Goal: Task Accomplishment & Management: Manage account settings

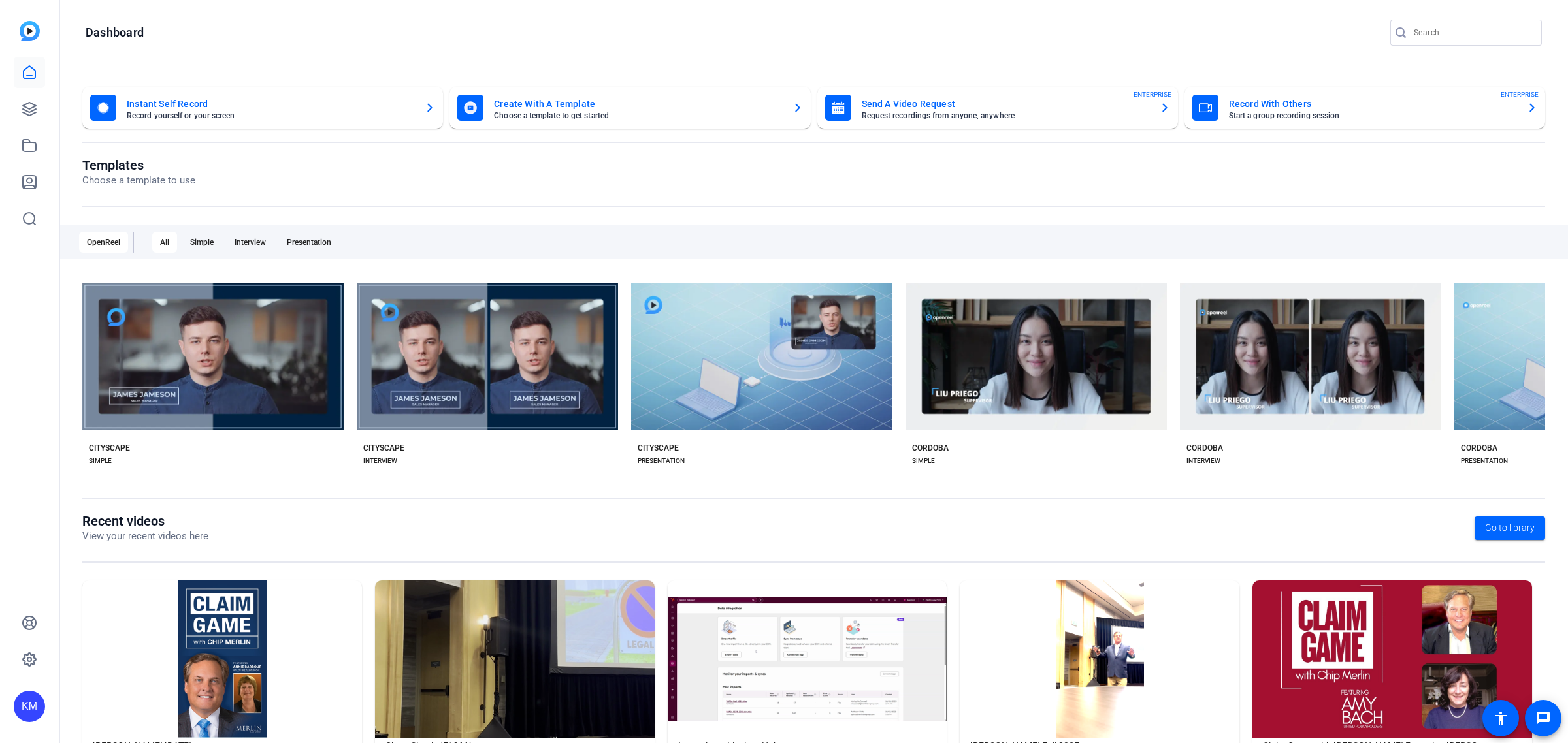
scroll to position [64, 0]
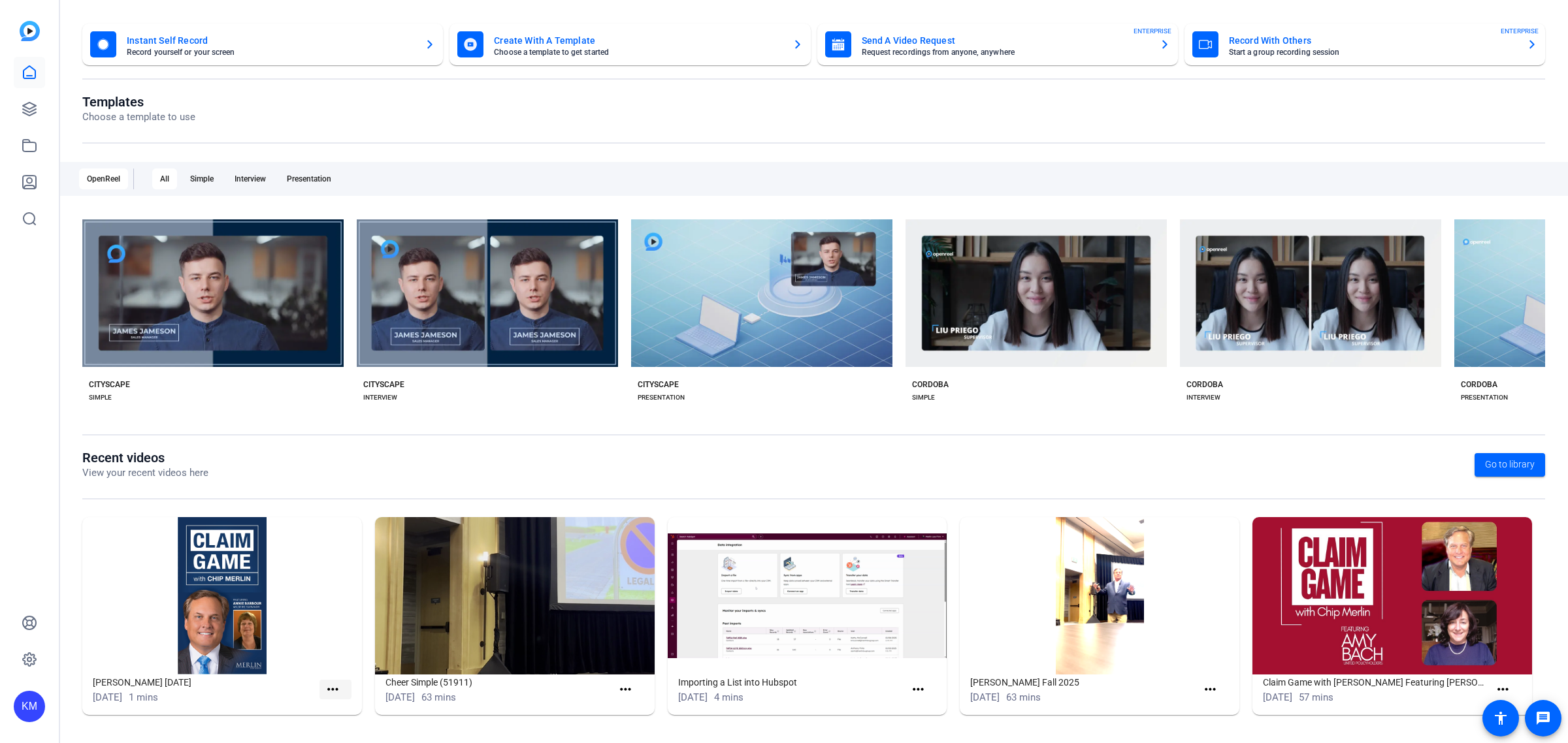
click at [331, 682] on mat-icon "more_horiz" at bounding box center [333, 690] width 16 height 16
click at [234, 603] on div at bounding box center [784, 371] width 1568 height 743
click at [331, 686] on mat-icon "more_horiz" at bounding box center [333, 690] width 16 height 16
click at [339, 704] on span "View" at bounding box center [359, 708] width 53 height 16
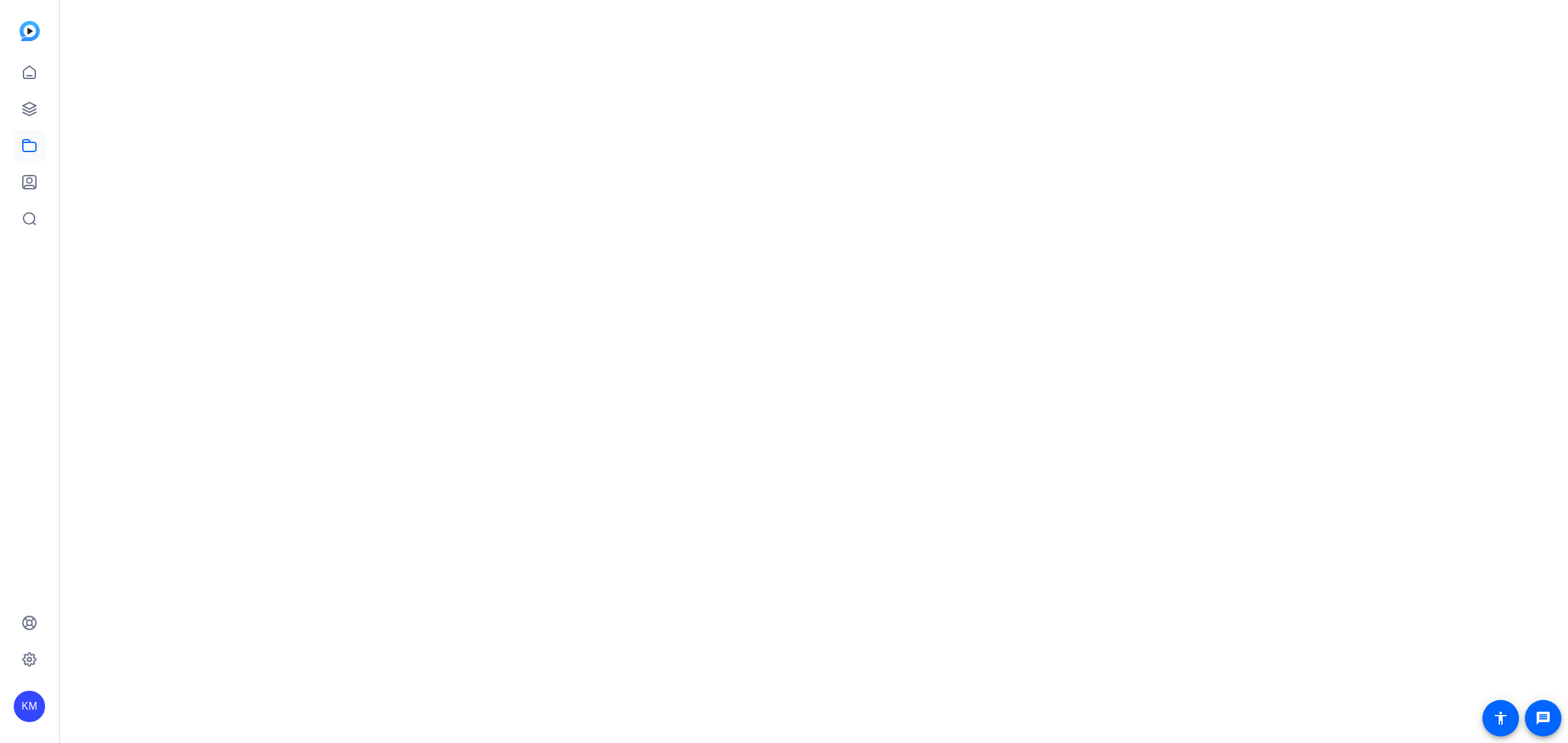
scroll to position [0, 0]
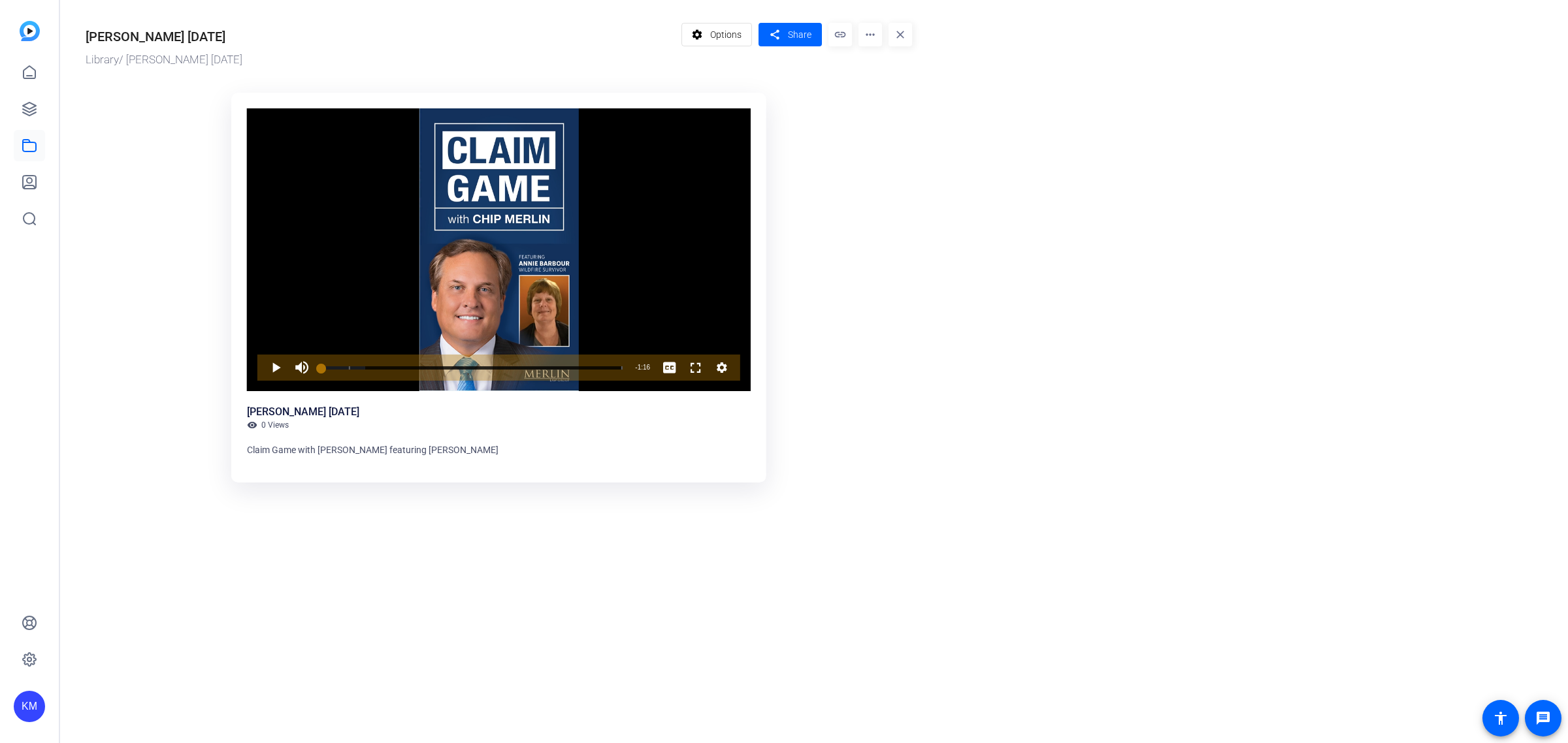
click at [869, 36] on mat-icon "more_horiz" at bounding box center [871, 35] width 24 height 24
click at [727, 31] on div at bounding box center [784, 371] width 1568 height 743
click at [727, 31] on span "Options" at bounding box center [726, 35] width 31 height 25
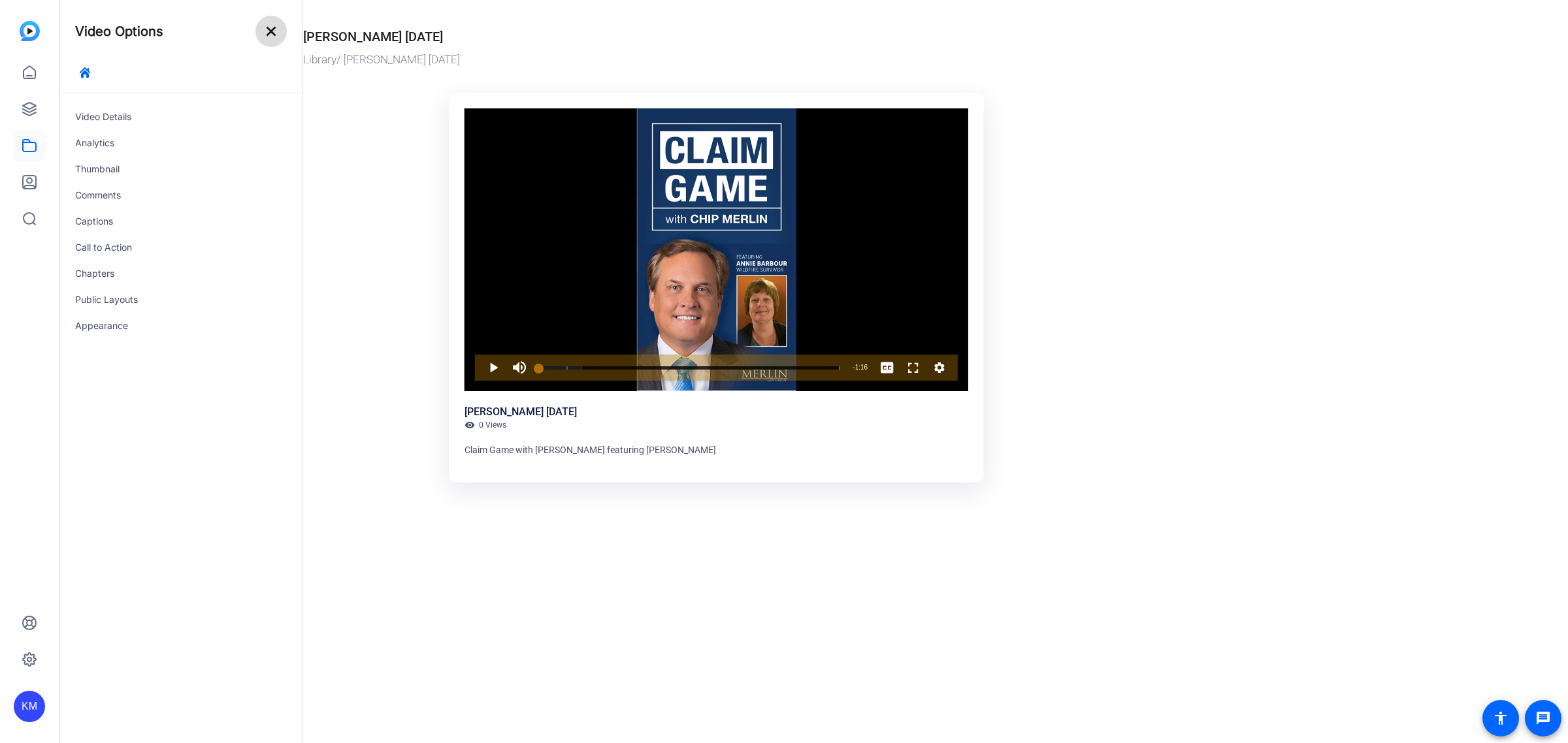
click at [271, 33] on mat-icon "close" at bounding box center [271, 31] width 16 height 16
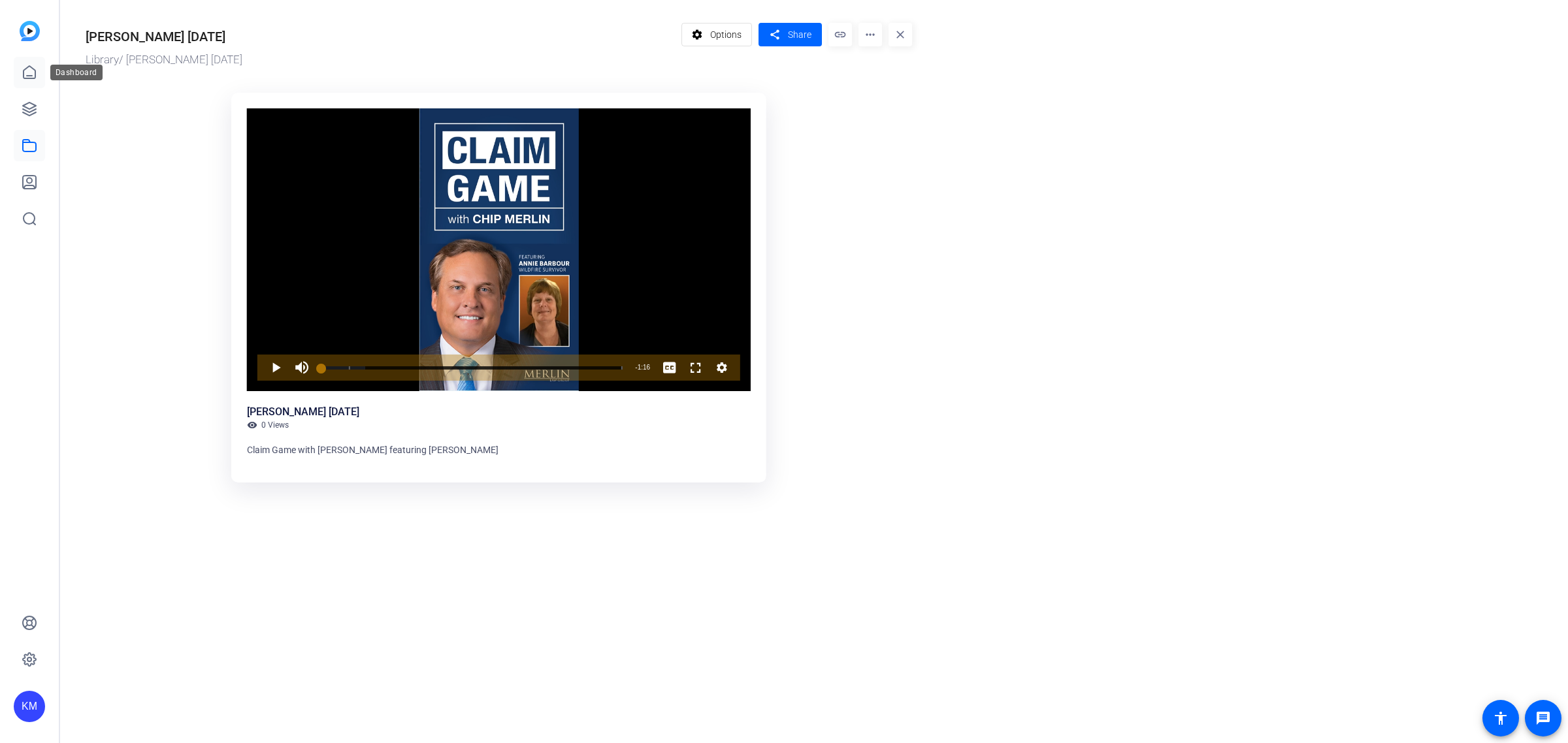
click at [30, 67] on icon at bounding box center [29, 72] width 16 height 16
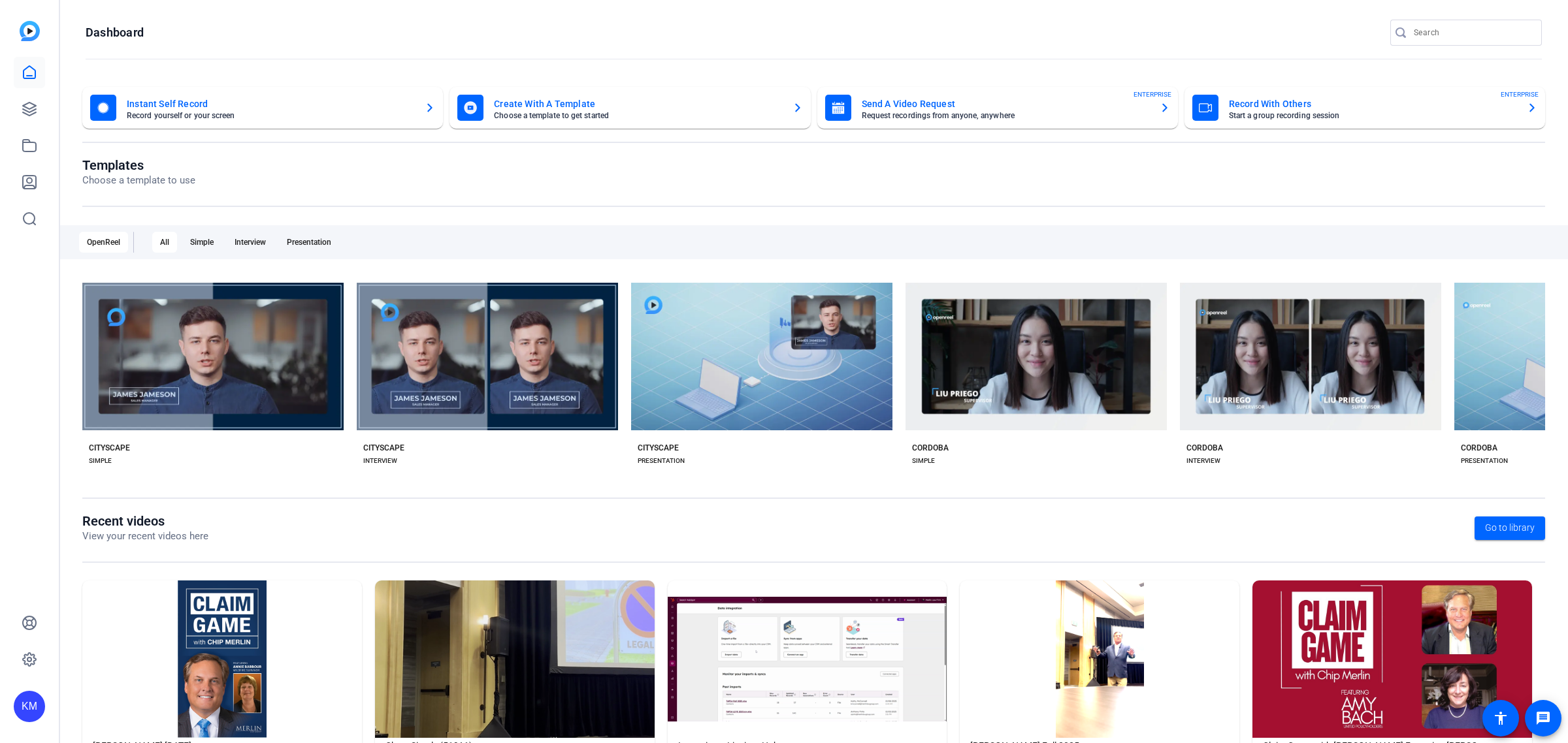
click at [792, 102] on icon "button" at bounding box center [797, 107] width 10 height 16
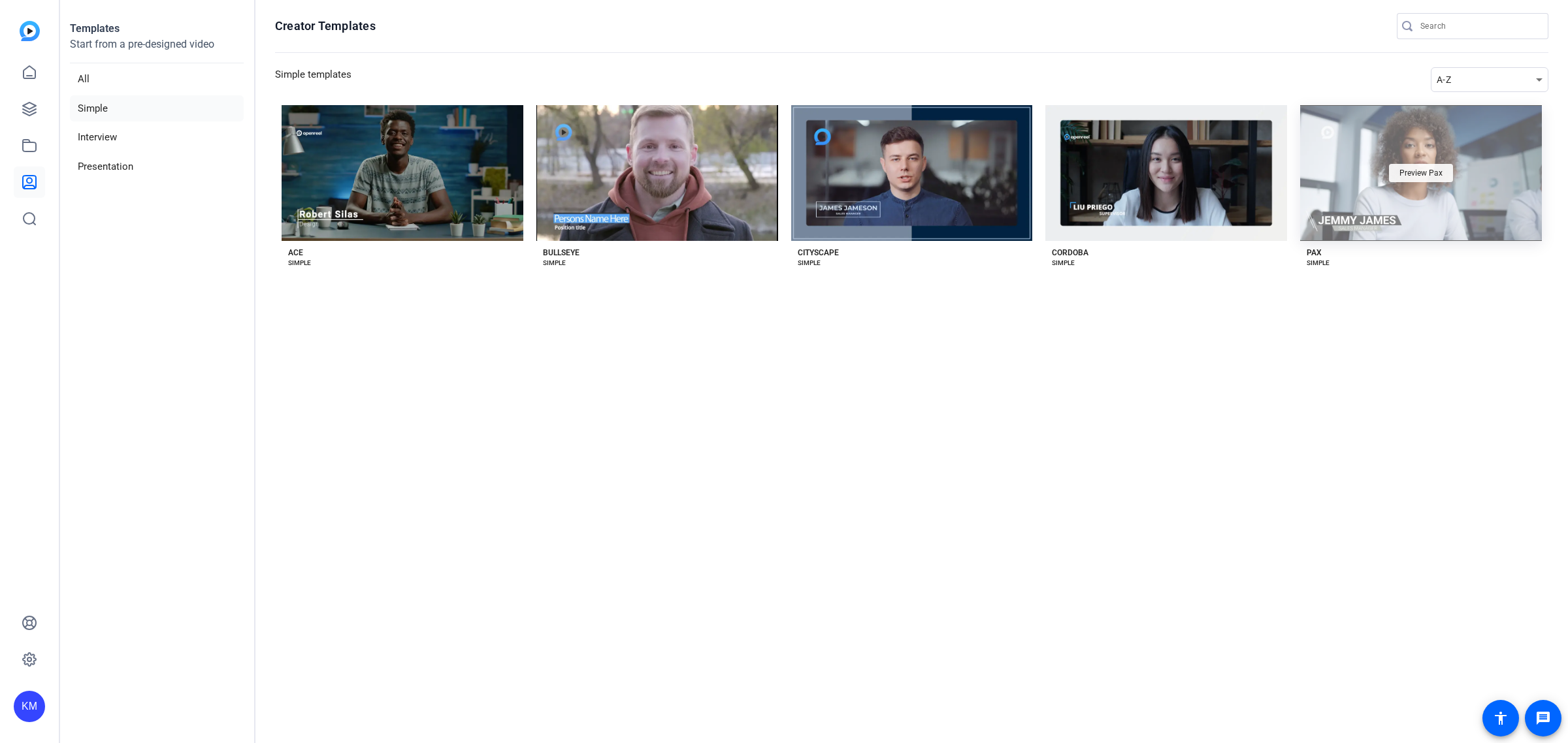
click at [1432, 174] on span "Preview Pax" at bounding box center [1421, 173] width 43 height 8
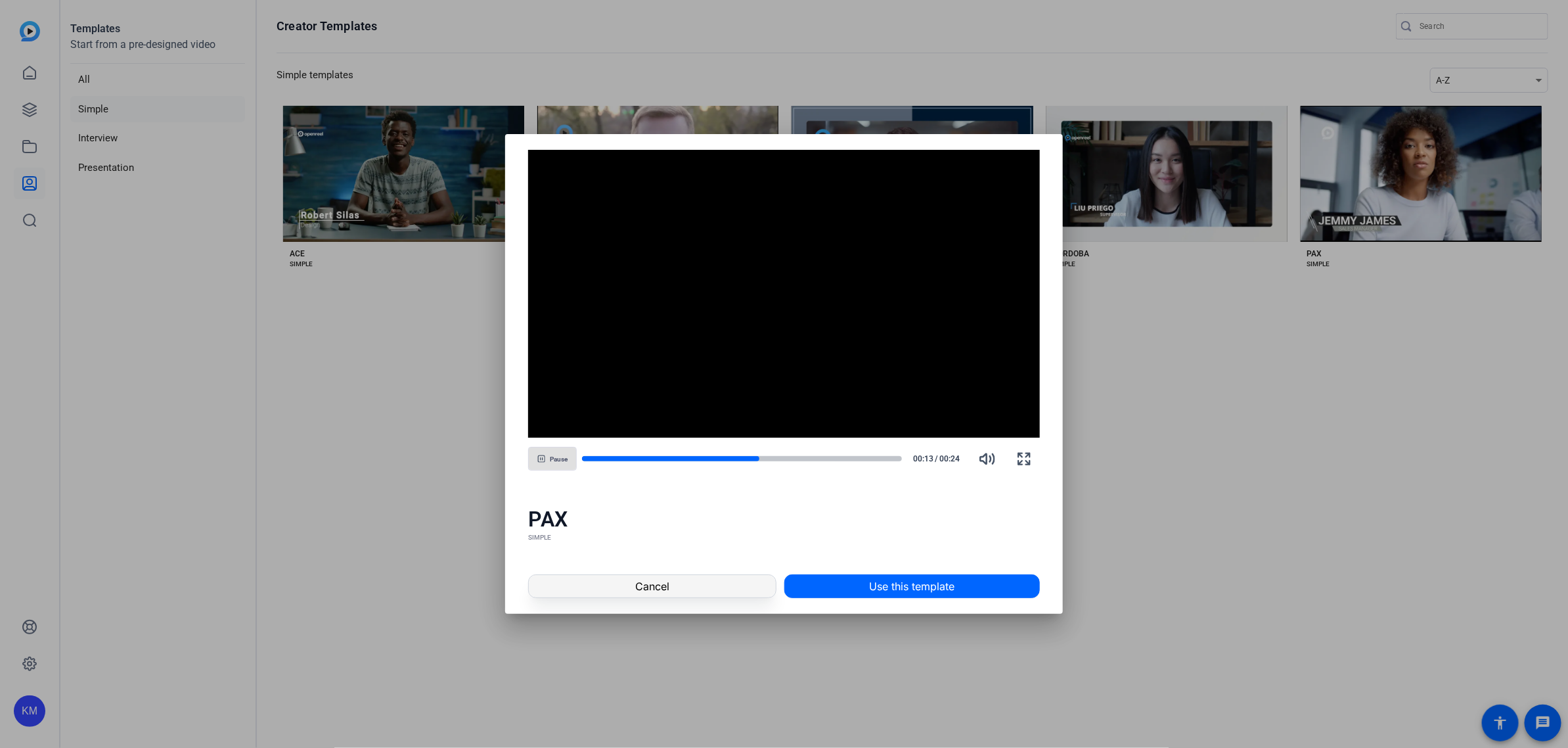
click at [708, 582] on span at bounding box center [652, 586] width 246 height 31
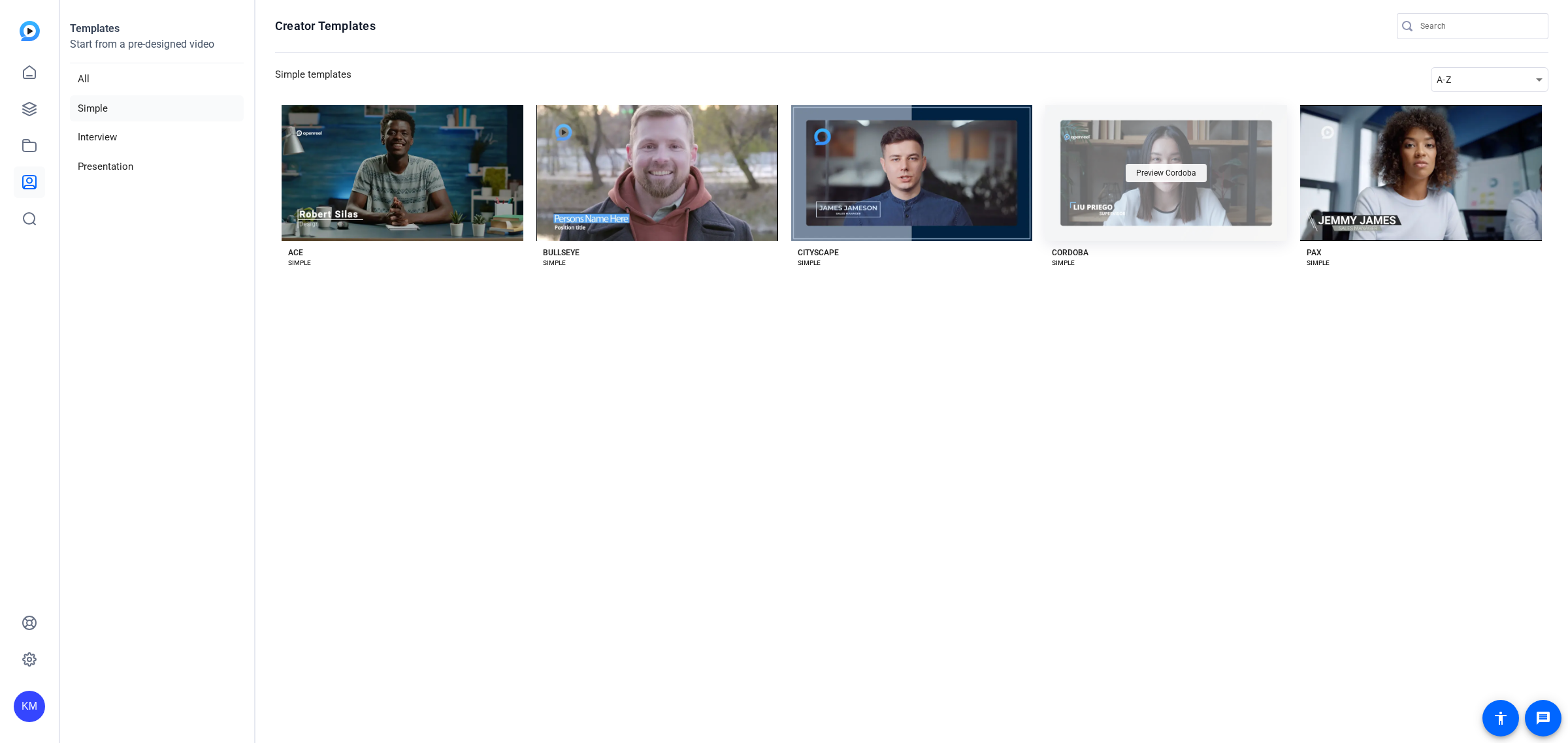
click at [1160, 172] on span "Preview Cordoba" at bounding box center [1166, 173] width 60 height 8
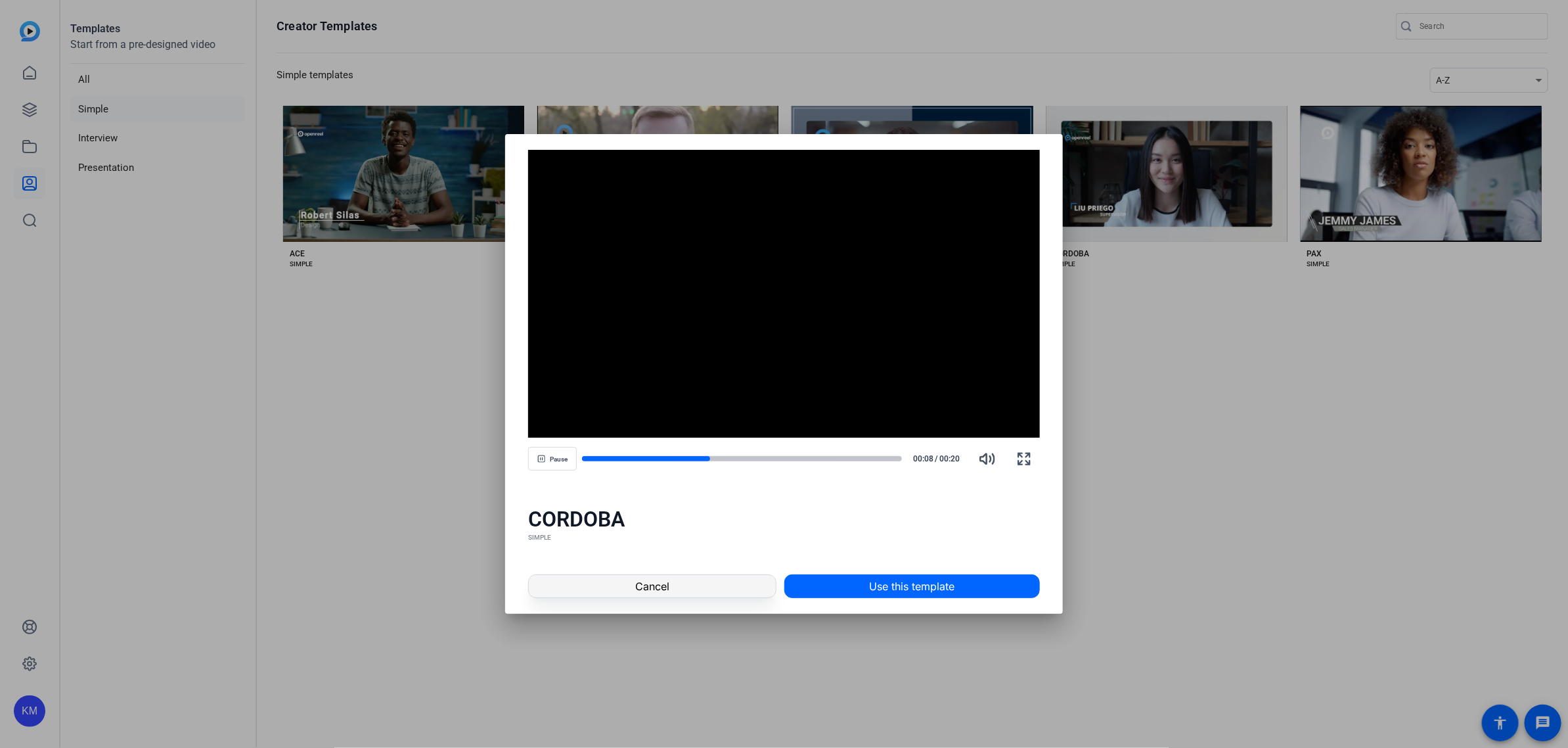
click at [691, 578] on span at bounding box center [652, 586] width 246 height 31
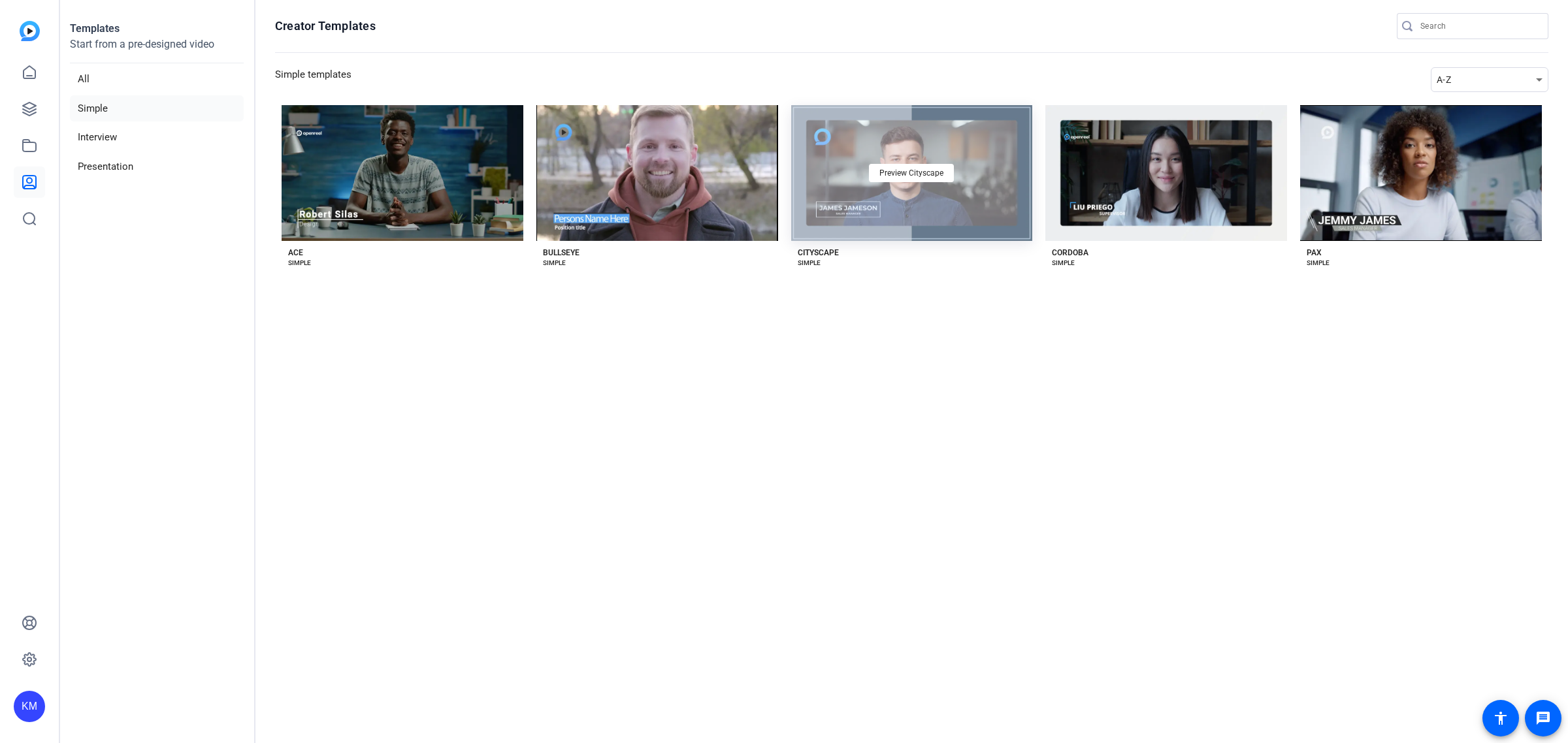
click at [919, 163] on div "Preview Cityscape" at bounding box center [912, 173] width 242 height 136
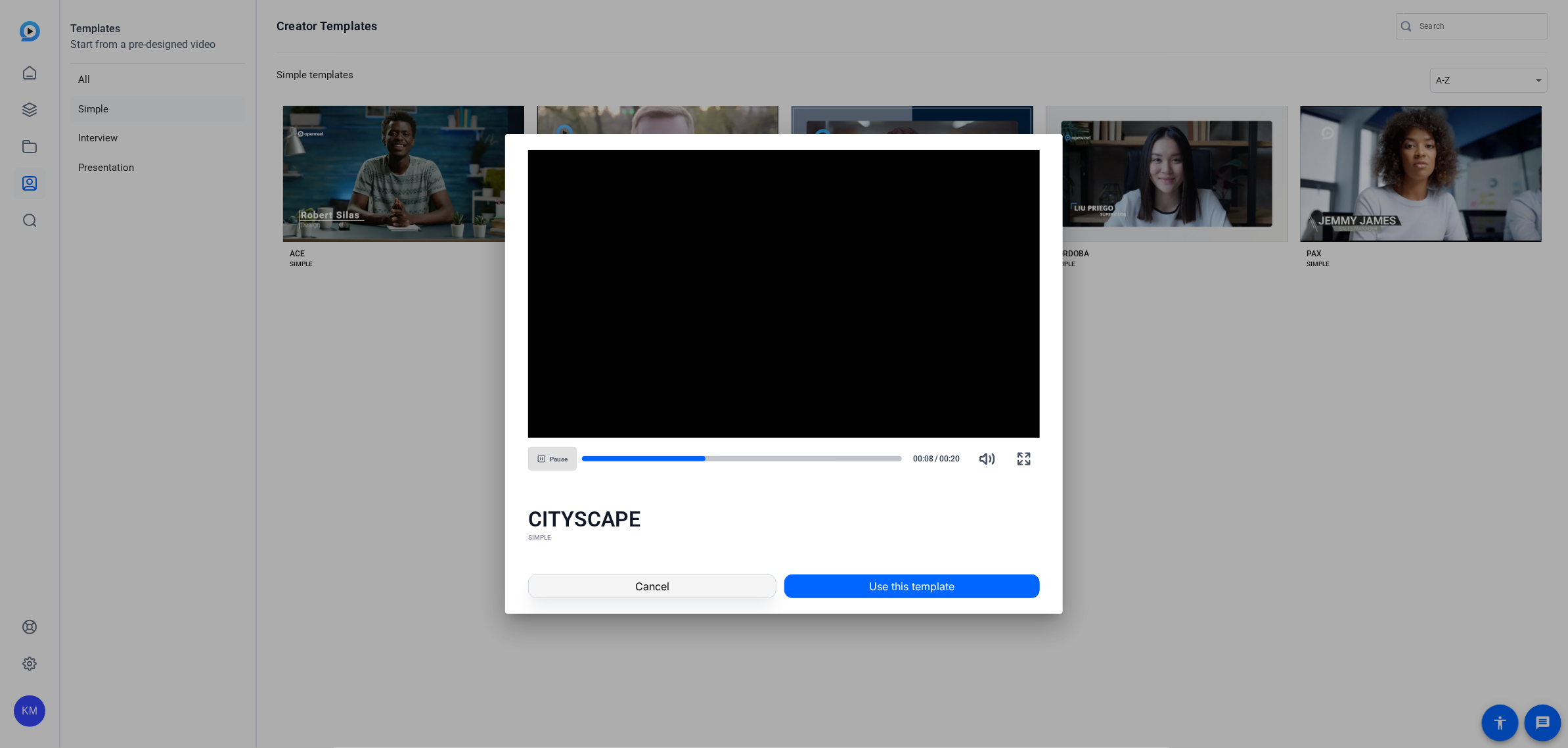
click at [678, 582] on span at bounding box center [652, 586] width 246 height 31
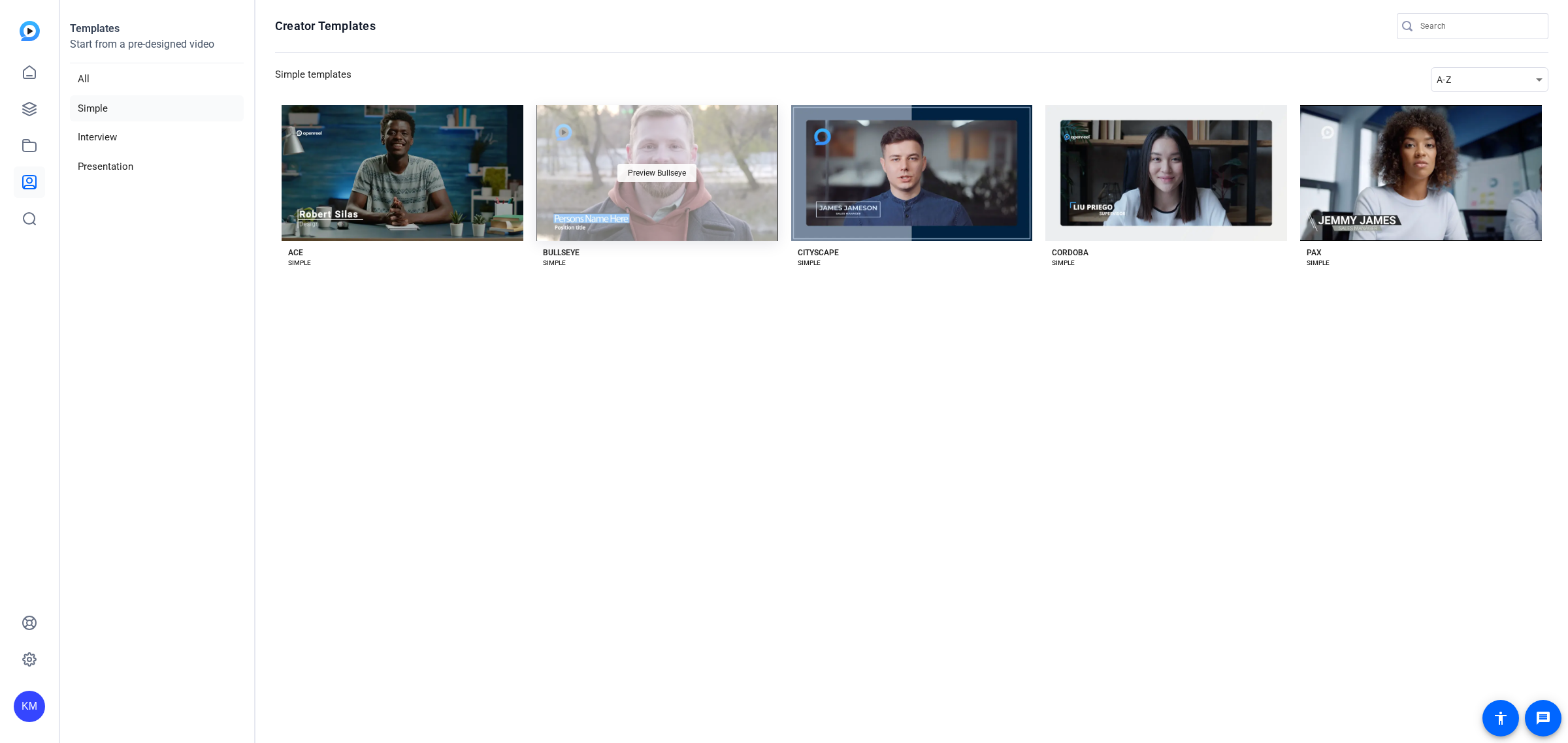
click at [666, 171] on span "Preview Bullseye" at bounding box center [657, 173] width 58 height 8
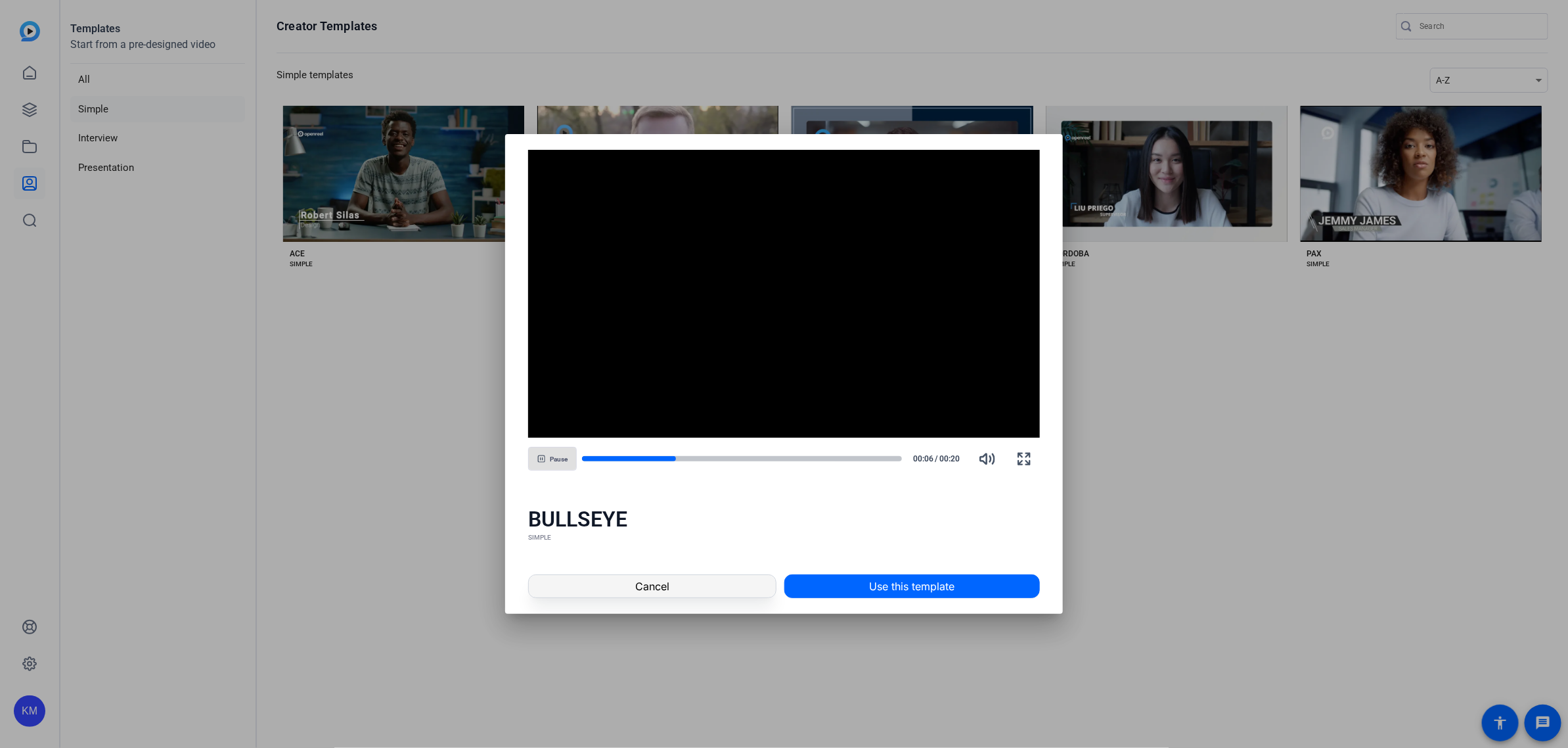
click at [656, 579] on span "Cancel" at bounding box center [652, 586] width 34 height 16
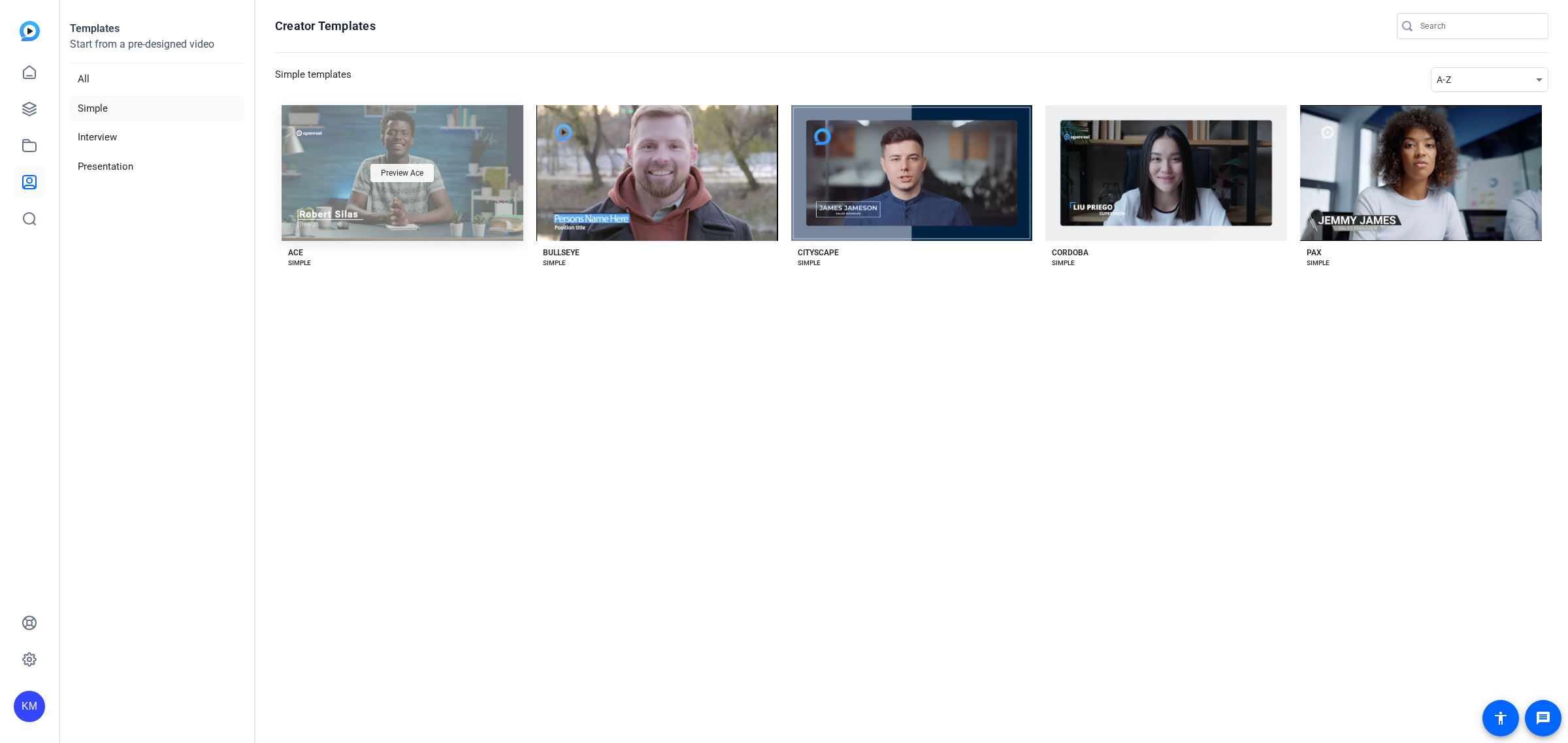
click at [402, 169] on span "Preview Ace" at bounding box center [402, 173] width 42 height 8
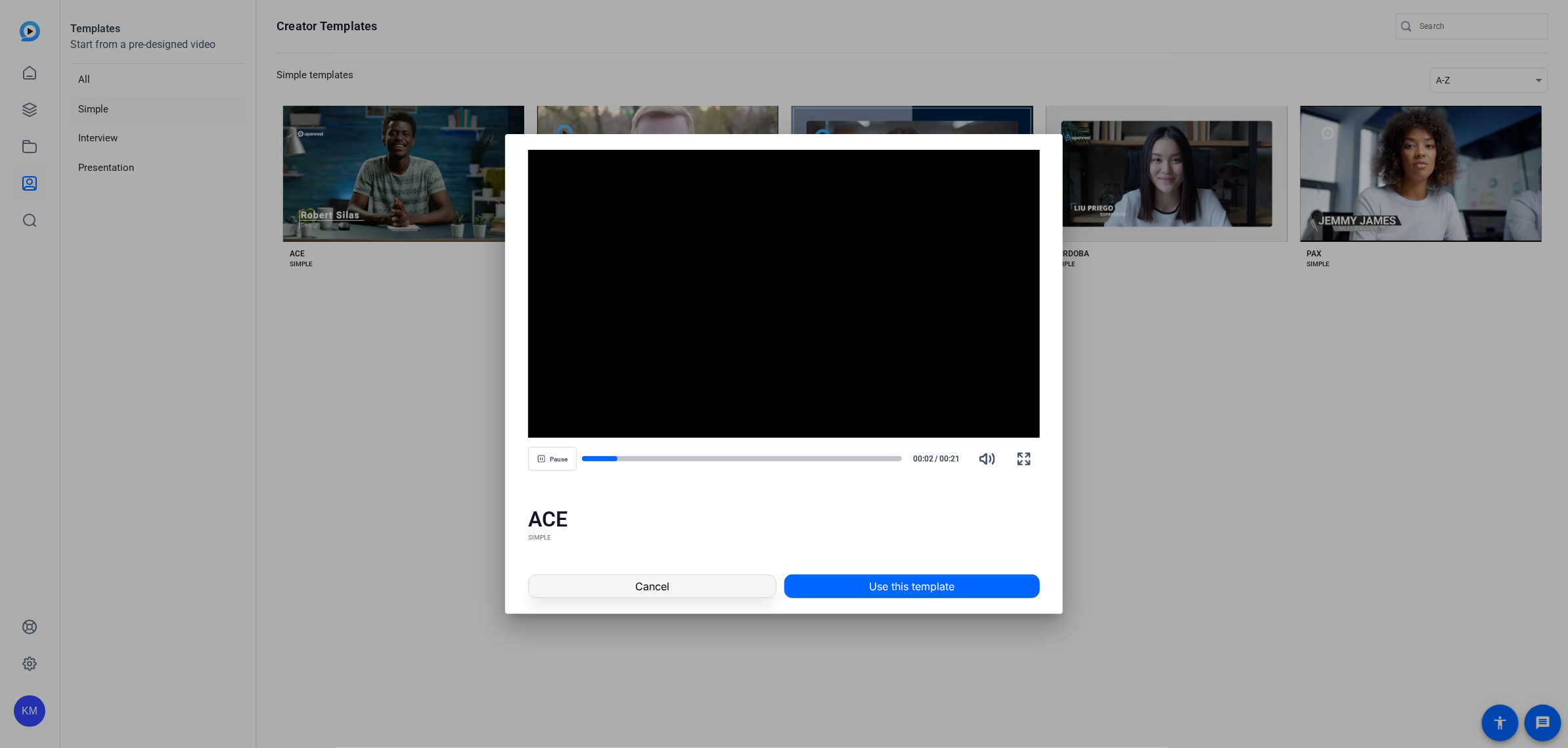
click at [681, 578] on span at bounding box center [652, 586] width 246 height 31
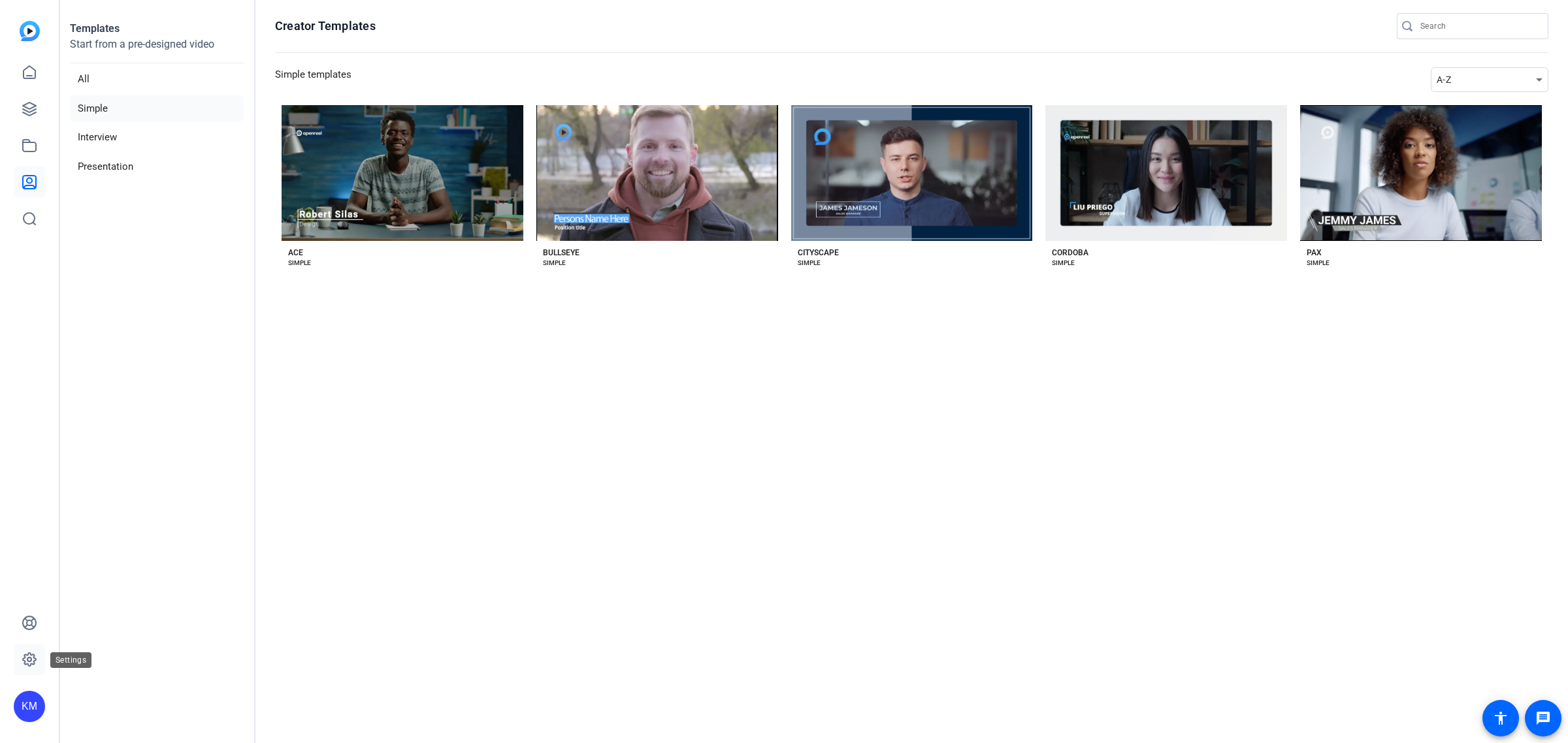
click at [30, 662] on icon at bounding box center [29, 659] width 4 height 4
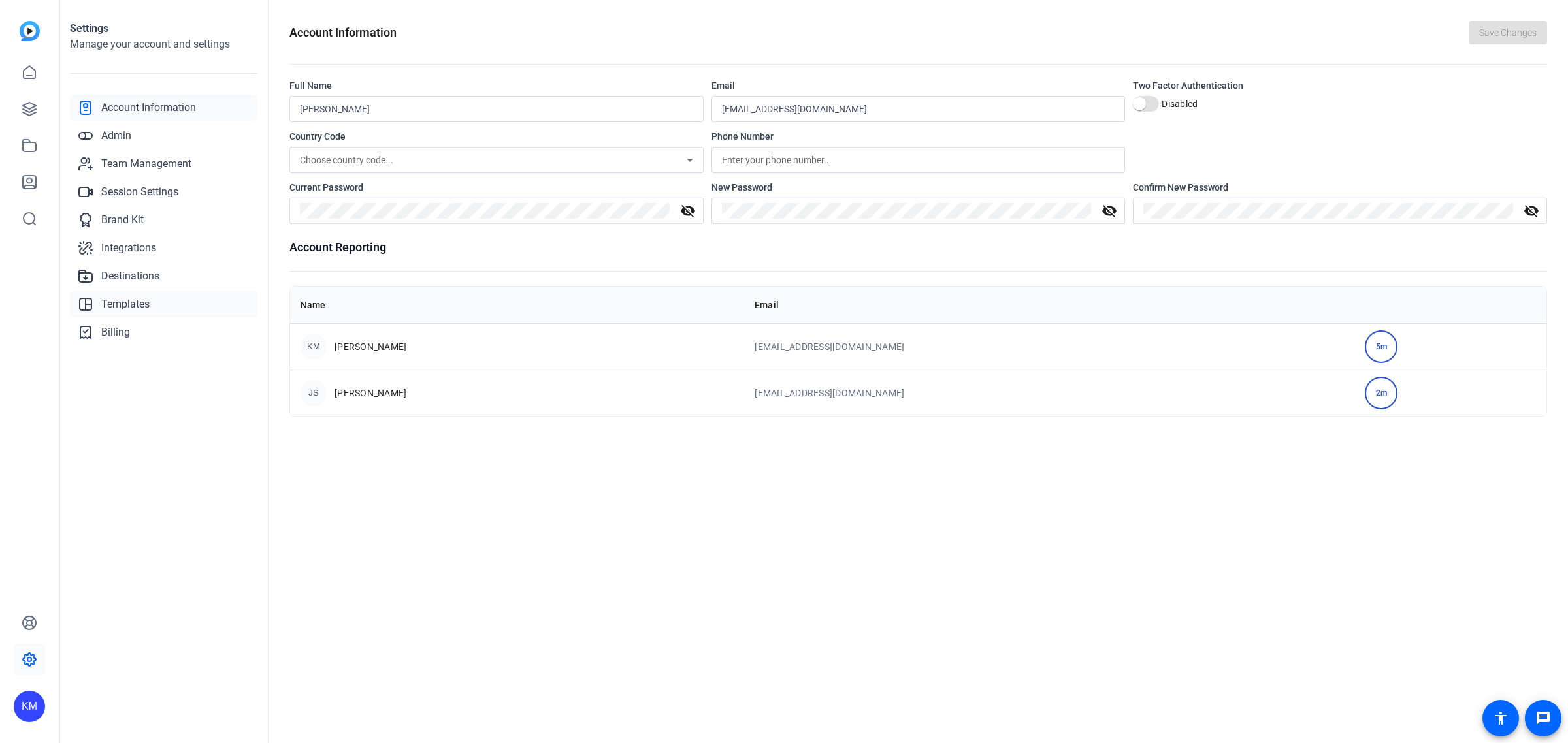
click at [121, 302] on span "Templates" at bounding box center [125, 304] width 48 height 16
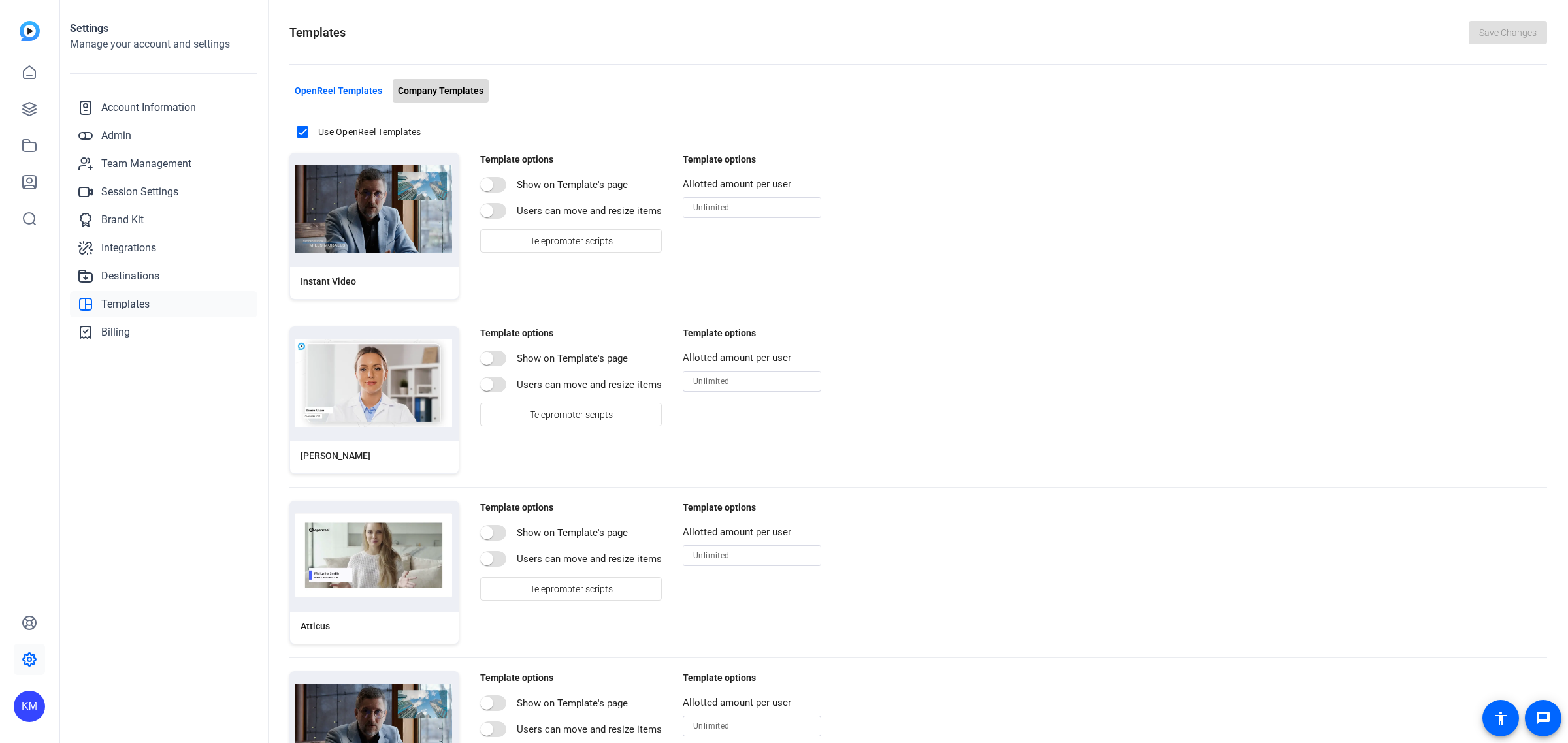
click at [473, 92] on span "Company Templates" at bounding box center [441, 91] width 86 height 14
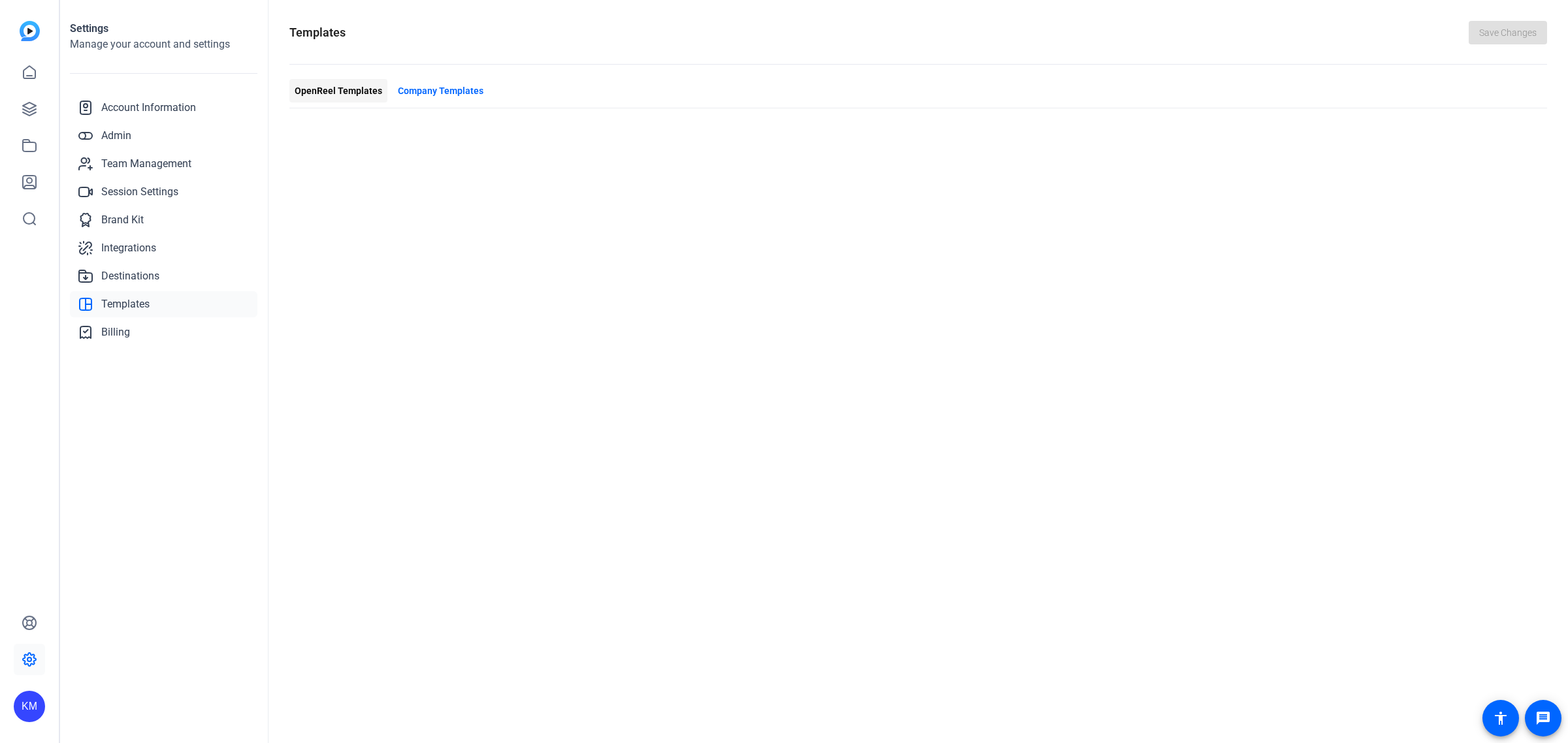
click at [363, 92] on span "OpenReel Templates" at bounding box center [338, 91] width 87 height 14
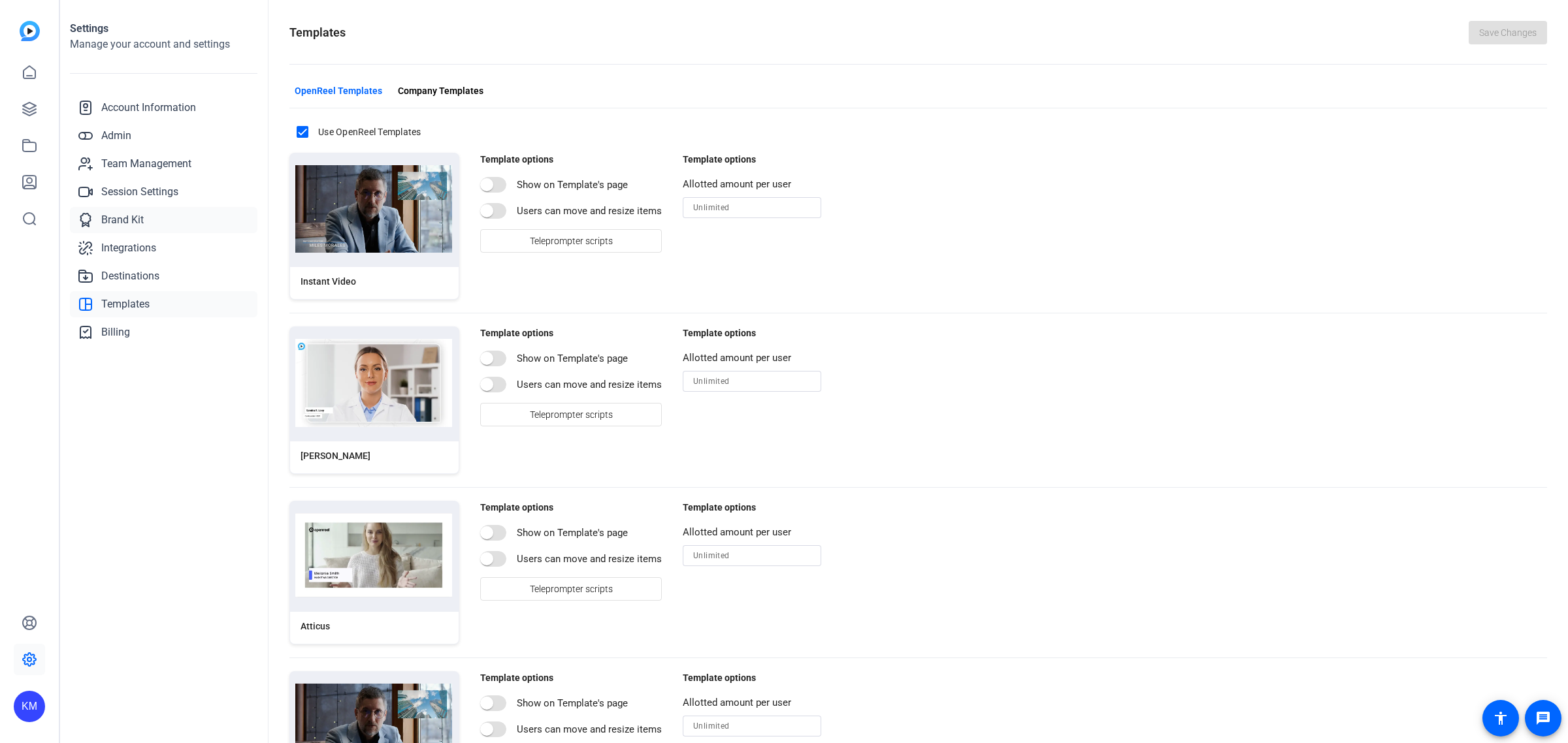
click at [132, 219] on span "Brand Kit" at bounding box center [122, 220] width 42 height 16
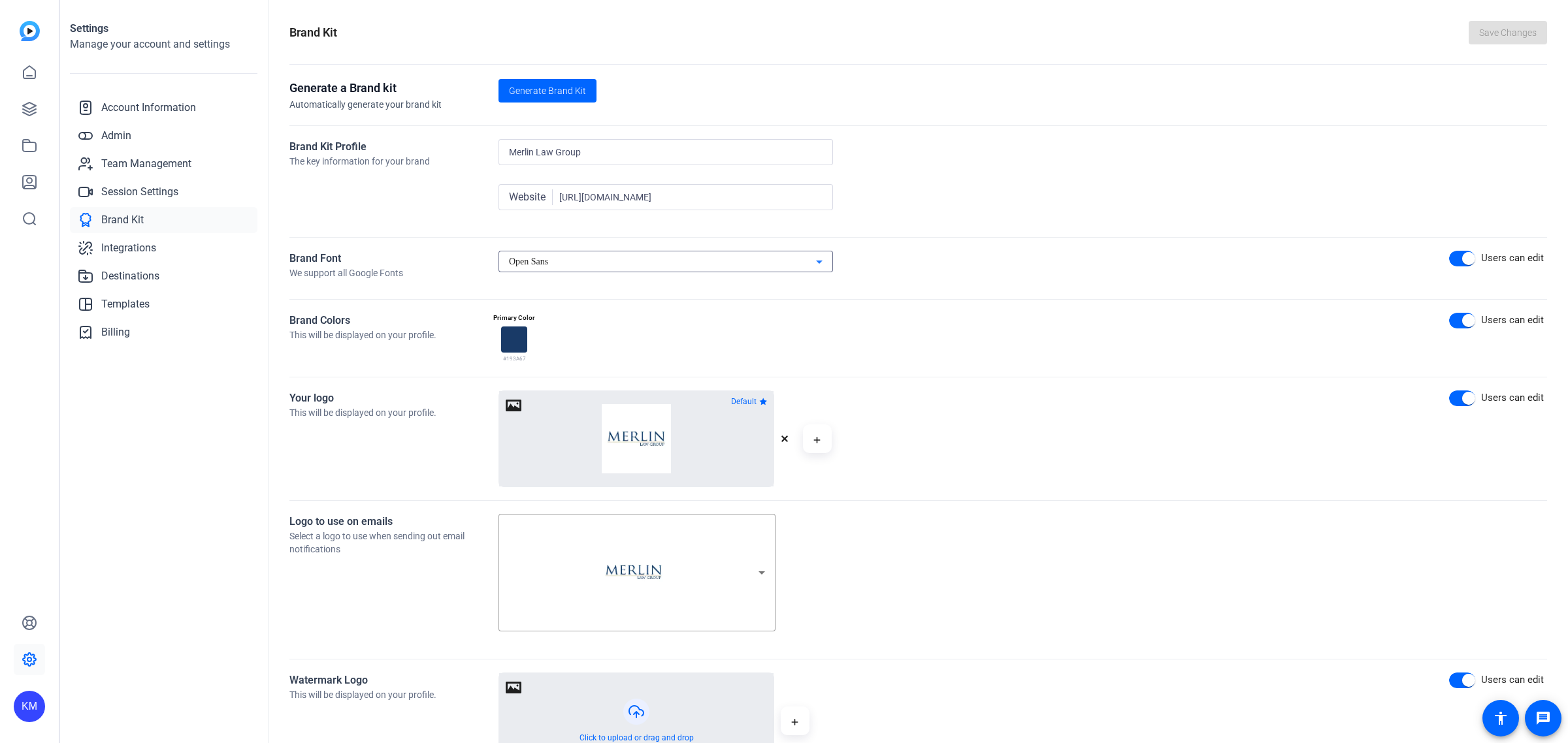
click at [822, 260] on icon at bounding box center [819, 262] width 16 height 16
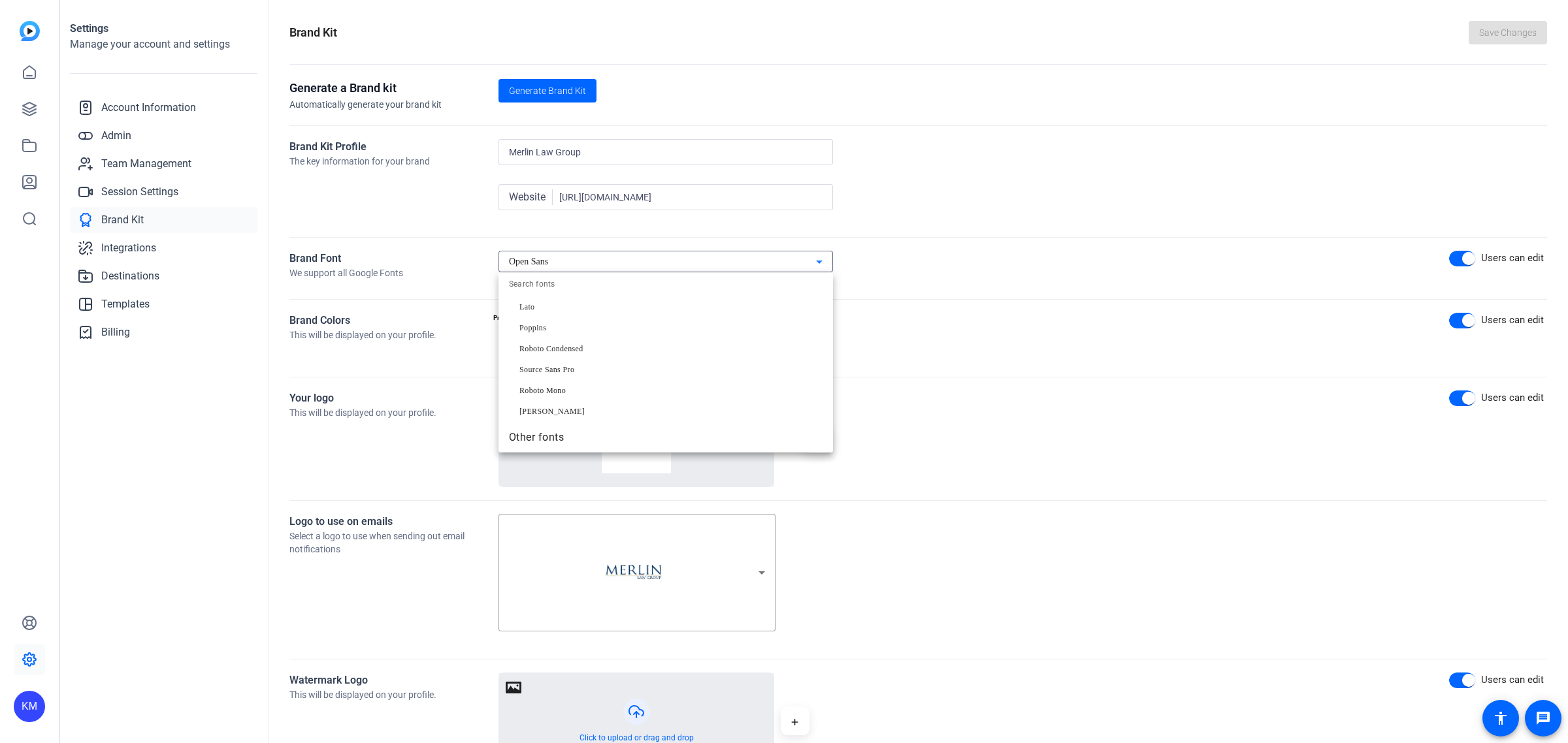
scroll to position [140, 0]
click at [701, 262] on div at bounding box center [784, 371] width 1568 height 743
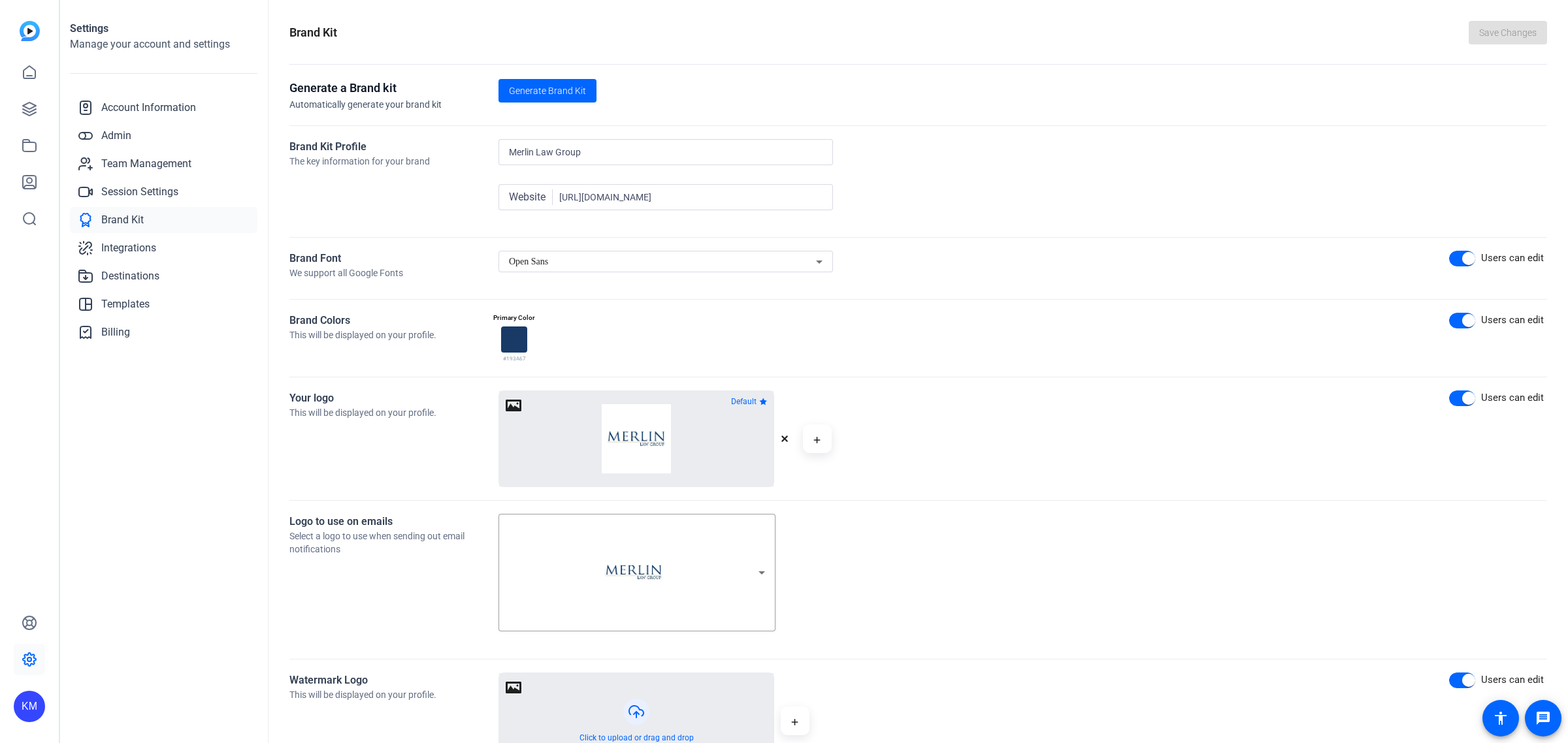
click at [520, 347] on div at bounding box center [513, 339] width 26 height 26
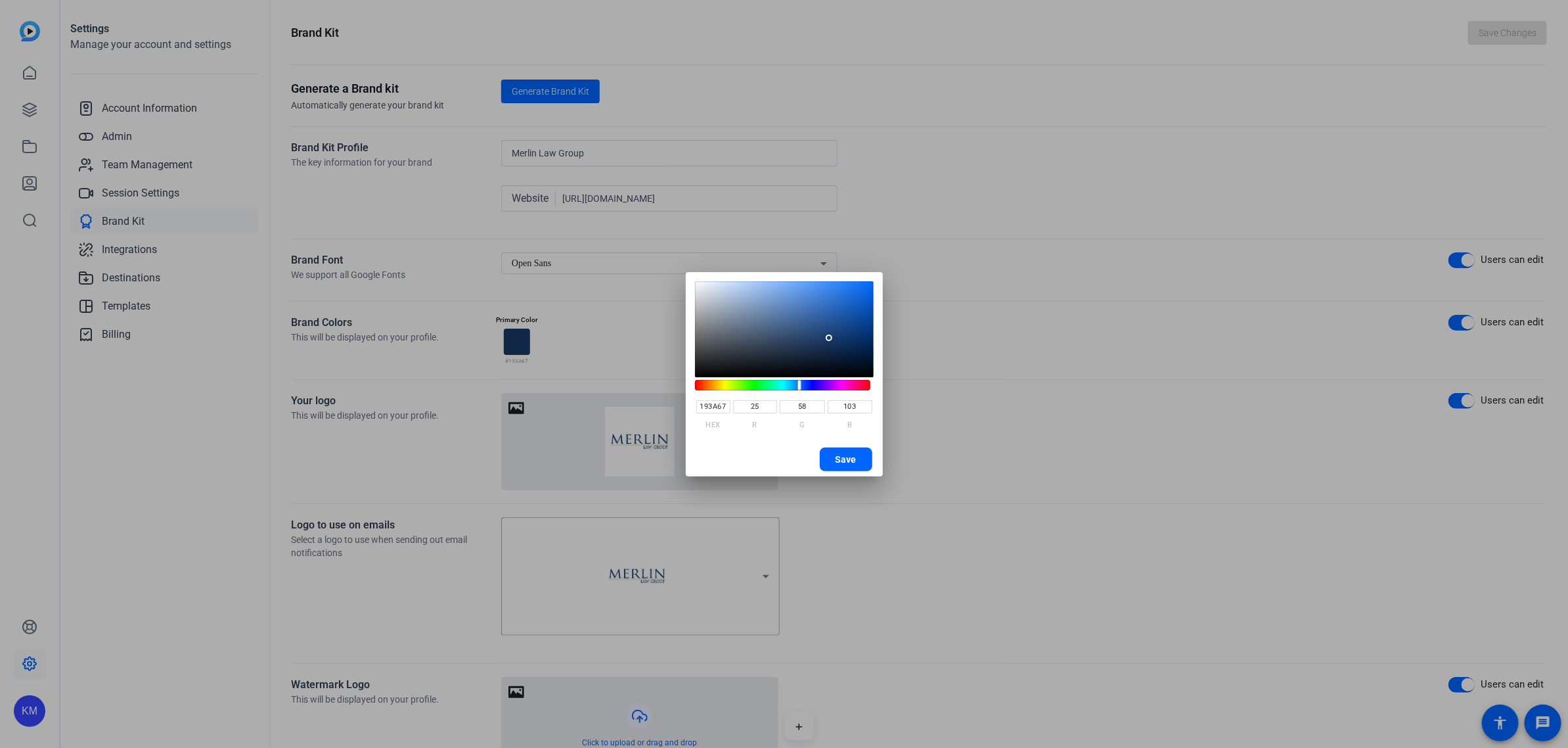
click at [729, 403] on input "193A67" at bounding box center [713, 407] width 34 height 13
type input "003668"
type input "0"
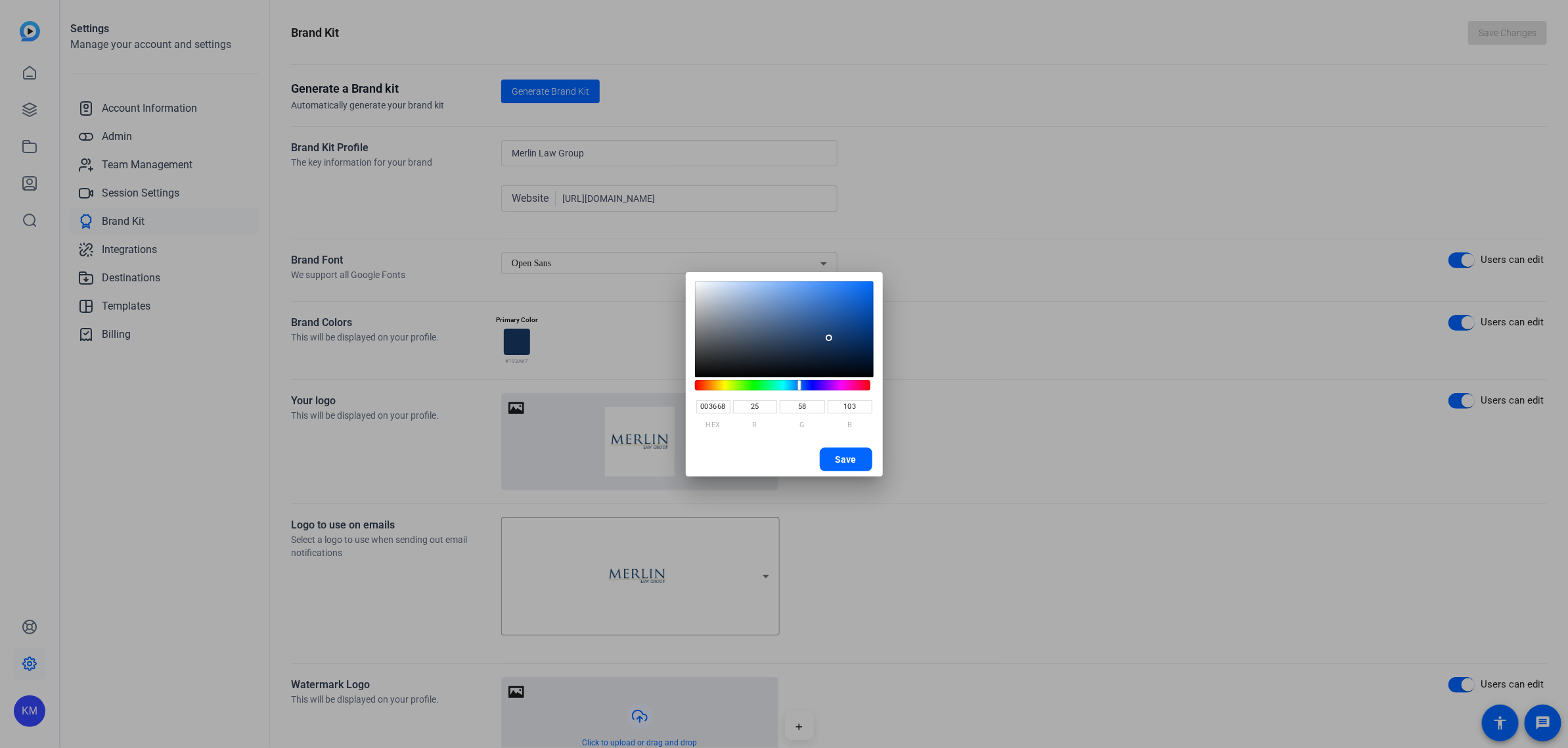
type input "54"
type input "104"
type input "003668"
click at [849, 458] on span "Save" at bounding box center [846, 459] width 21 height 19
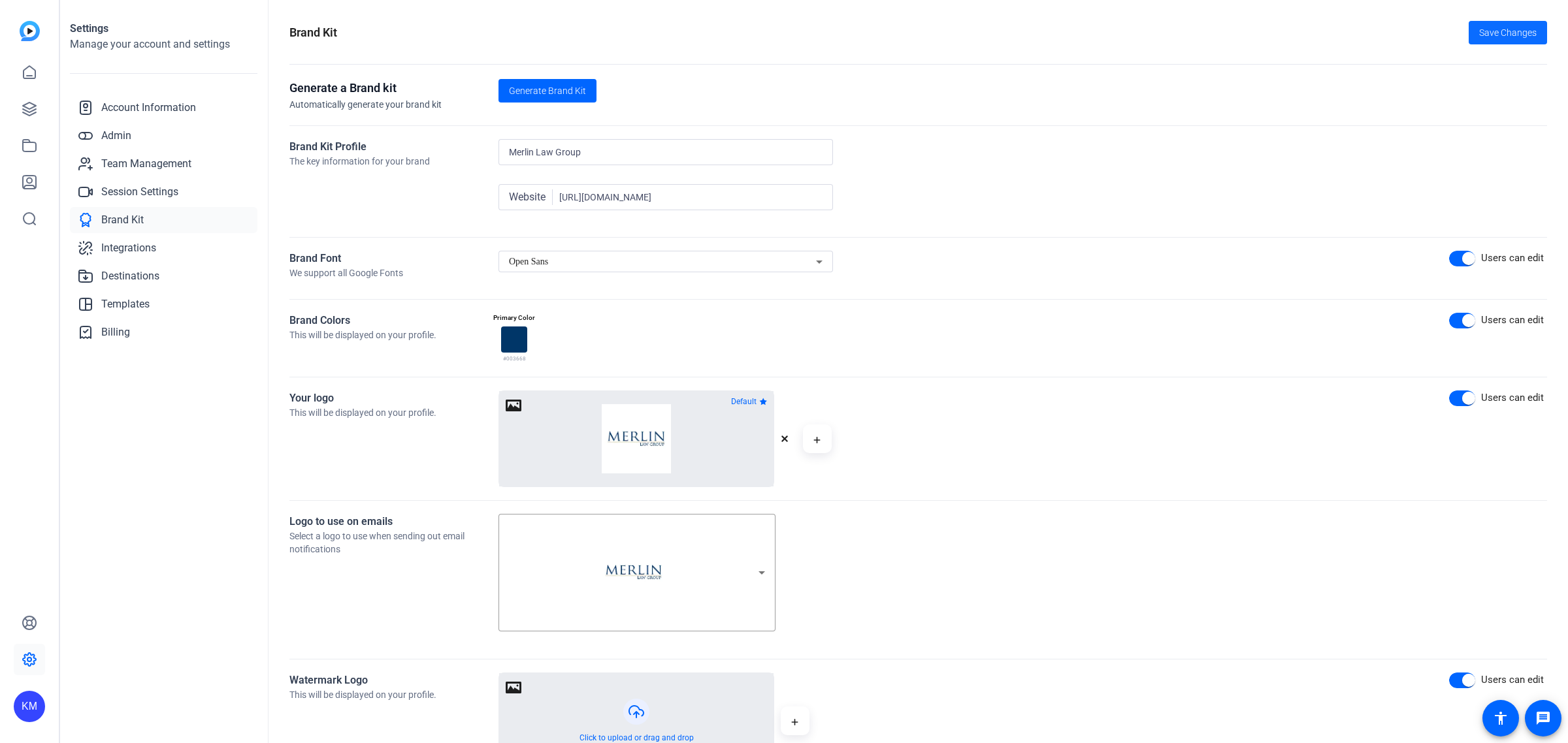
click at [1478, 18] on span at bounding box center [1508, 33] width 78 height 31
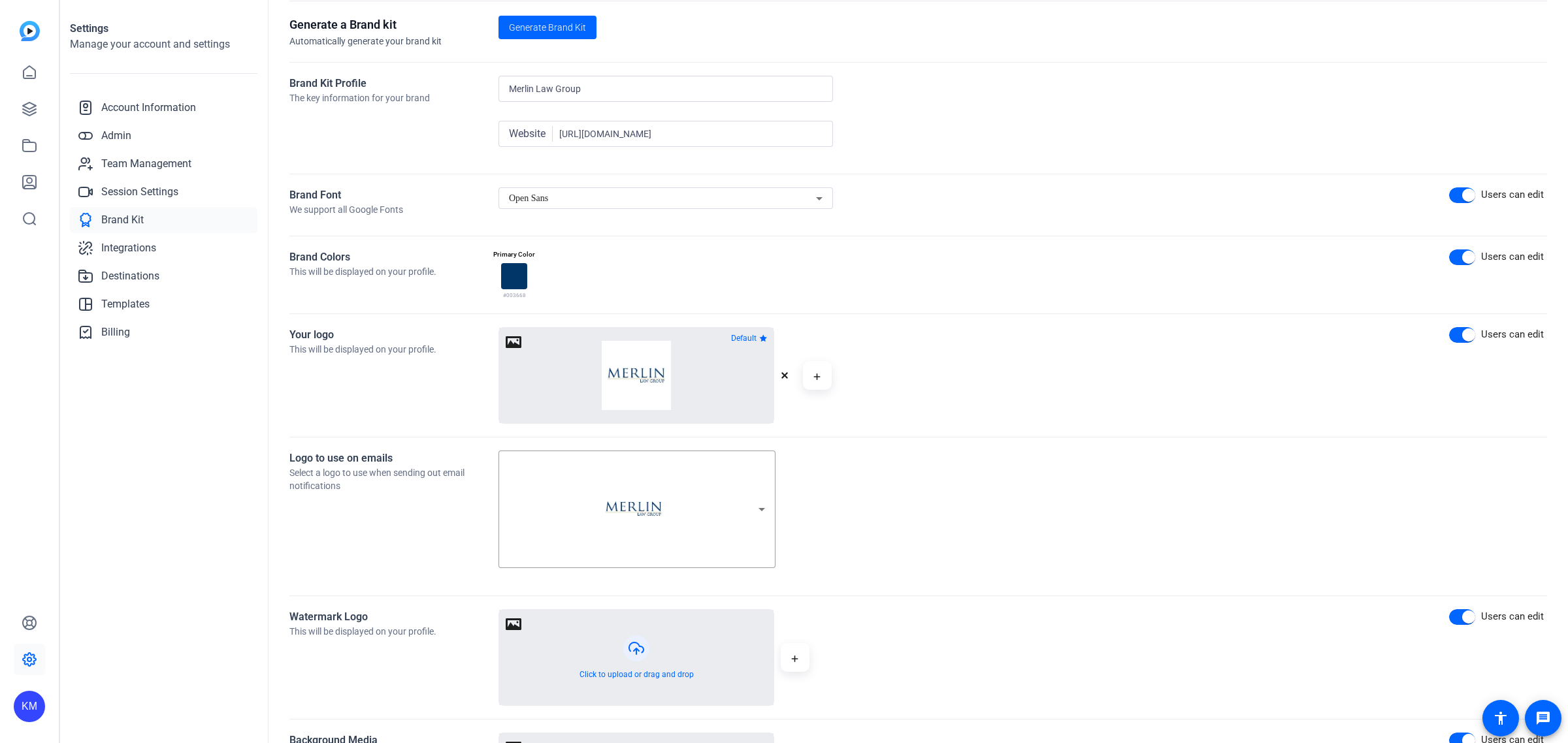
scroll to position [0, 0]
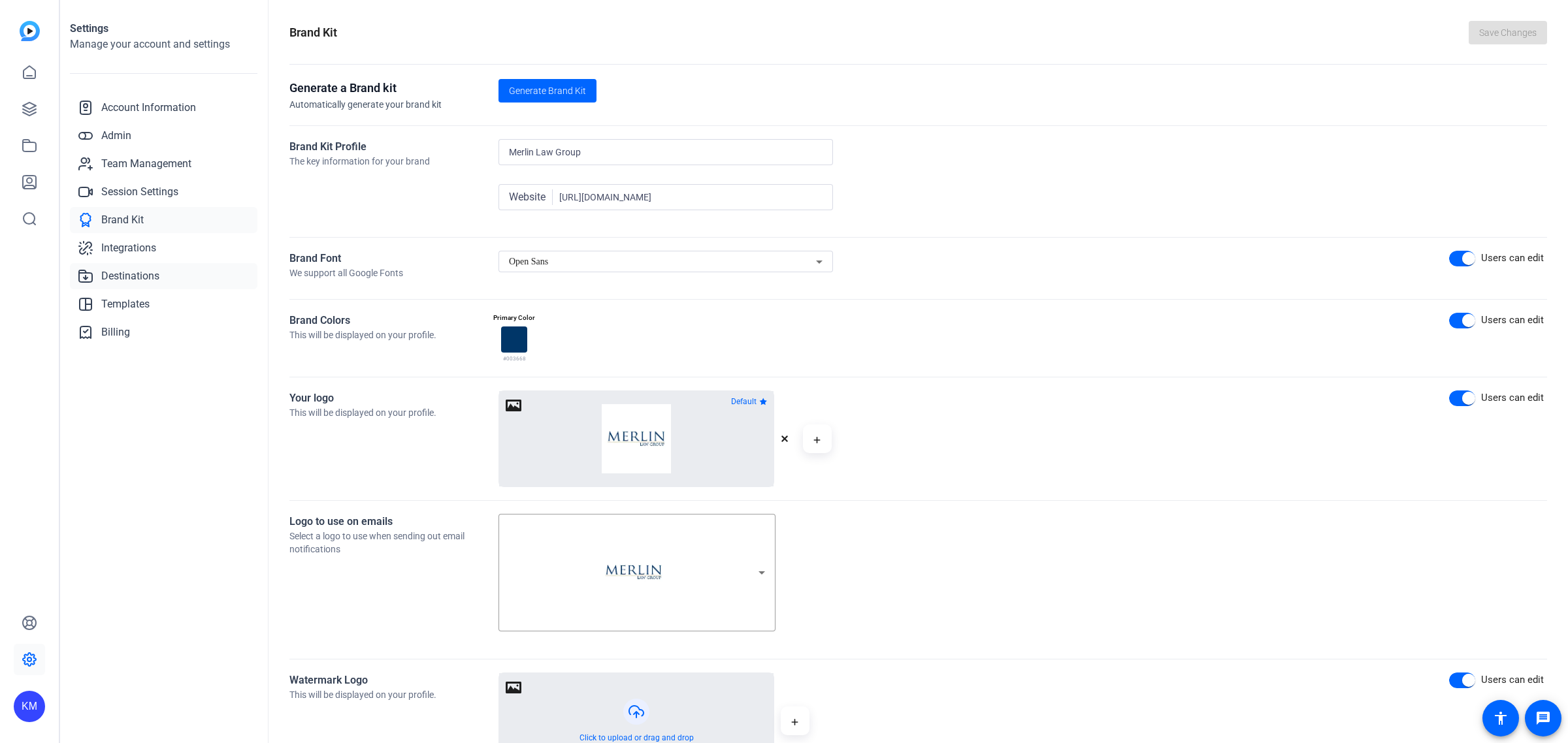
click at [134, 276] on span "Destinations" at bounding box center [130, 276] width 58 height 16
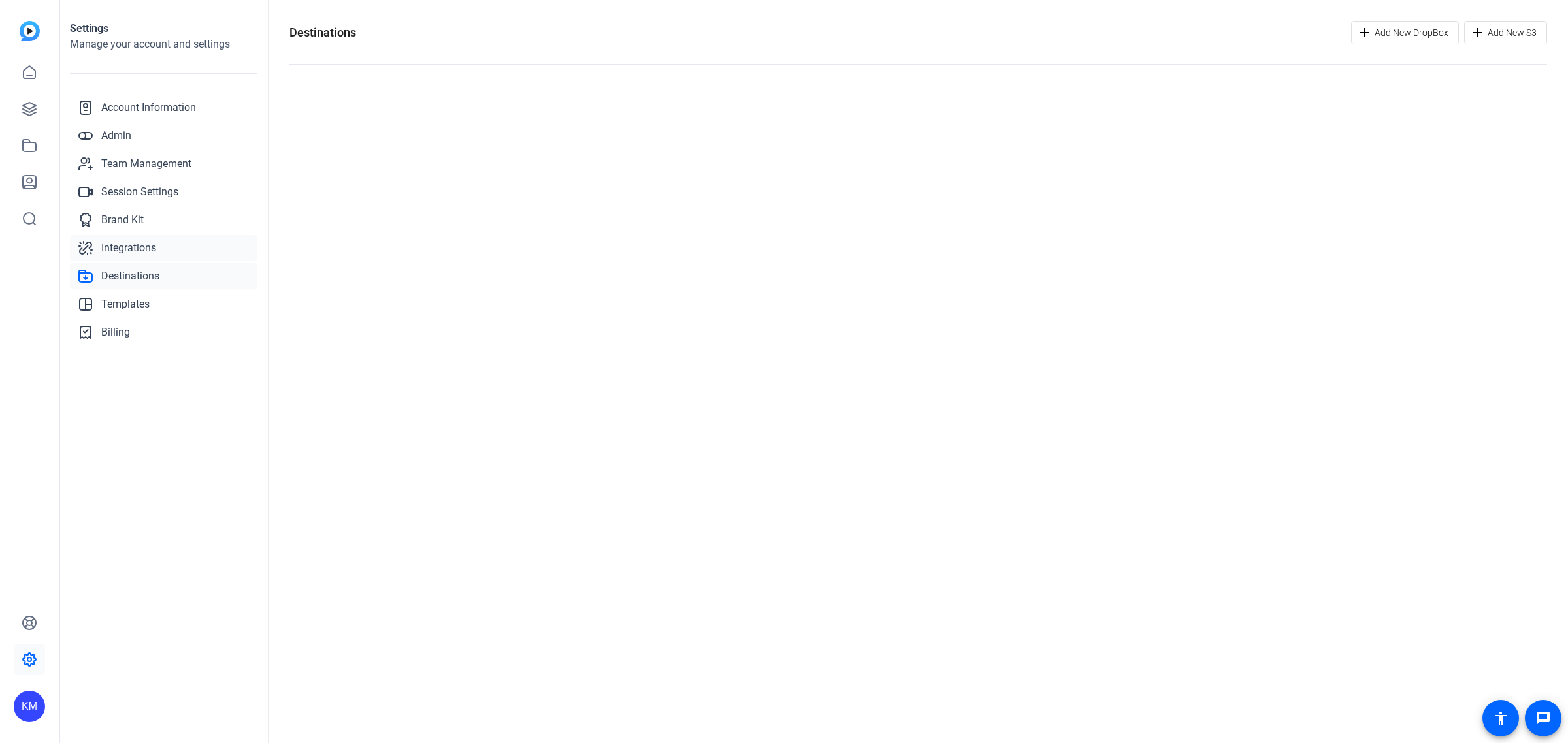
click at [124, 246] on span "Integrations" at bounding box center [129, 248] width 55 height 16
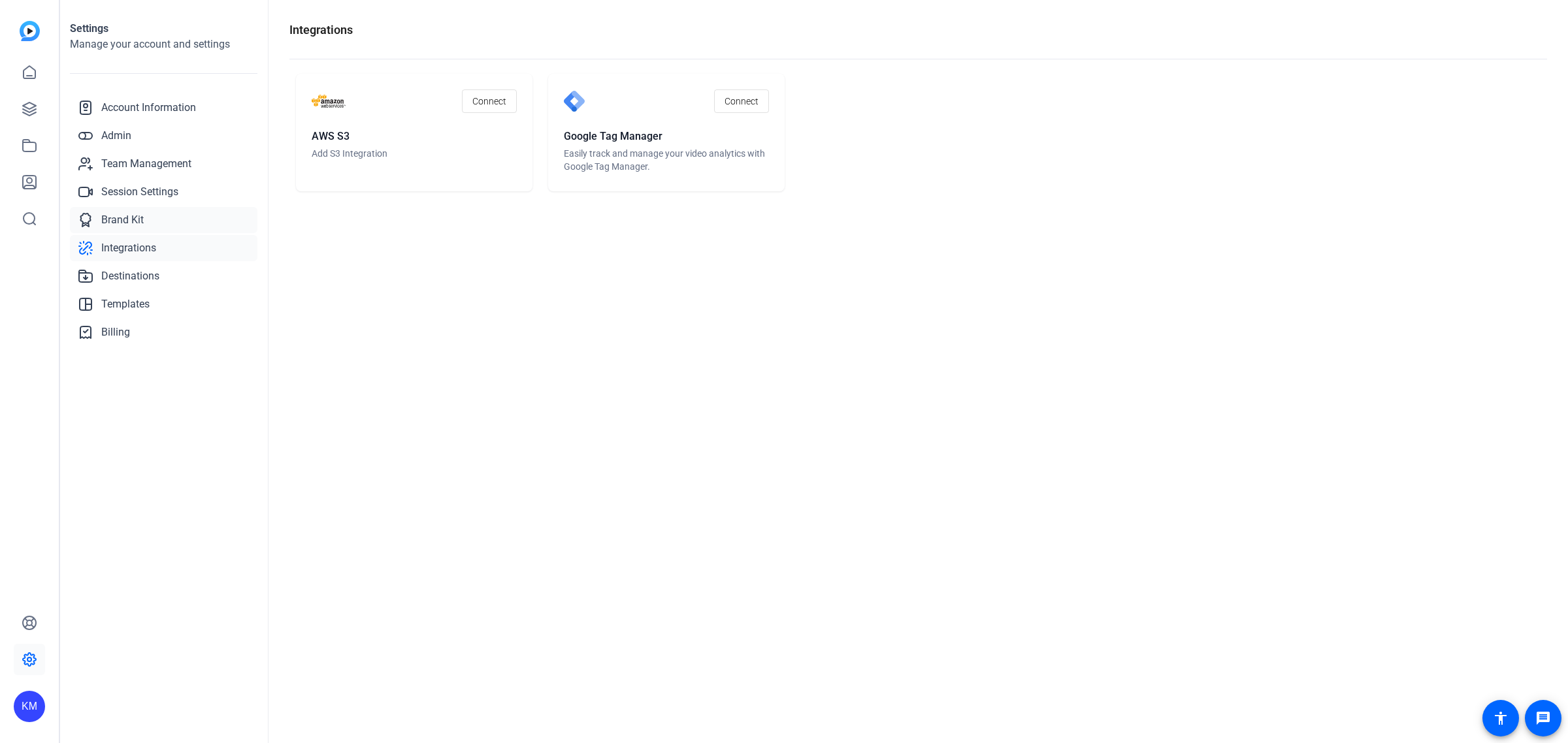
click at [126, 215] on span "Brand Kit" at bounding box center [122, 220] width 42 height 16
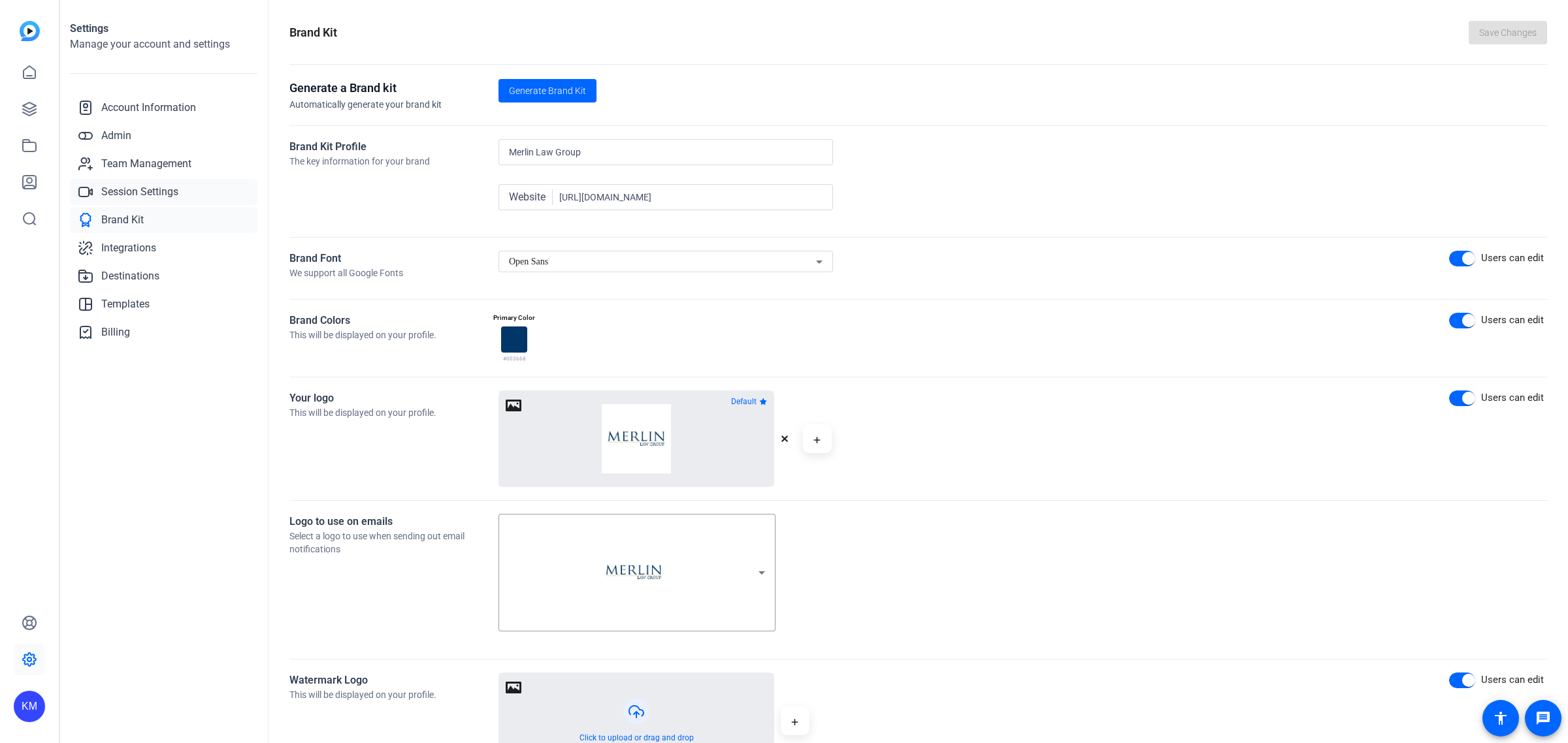
click at [131, 187] on span "Session Settings" at bounding box center [140, 191] width 77 height 16
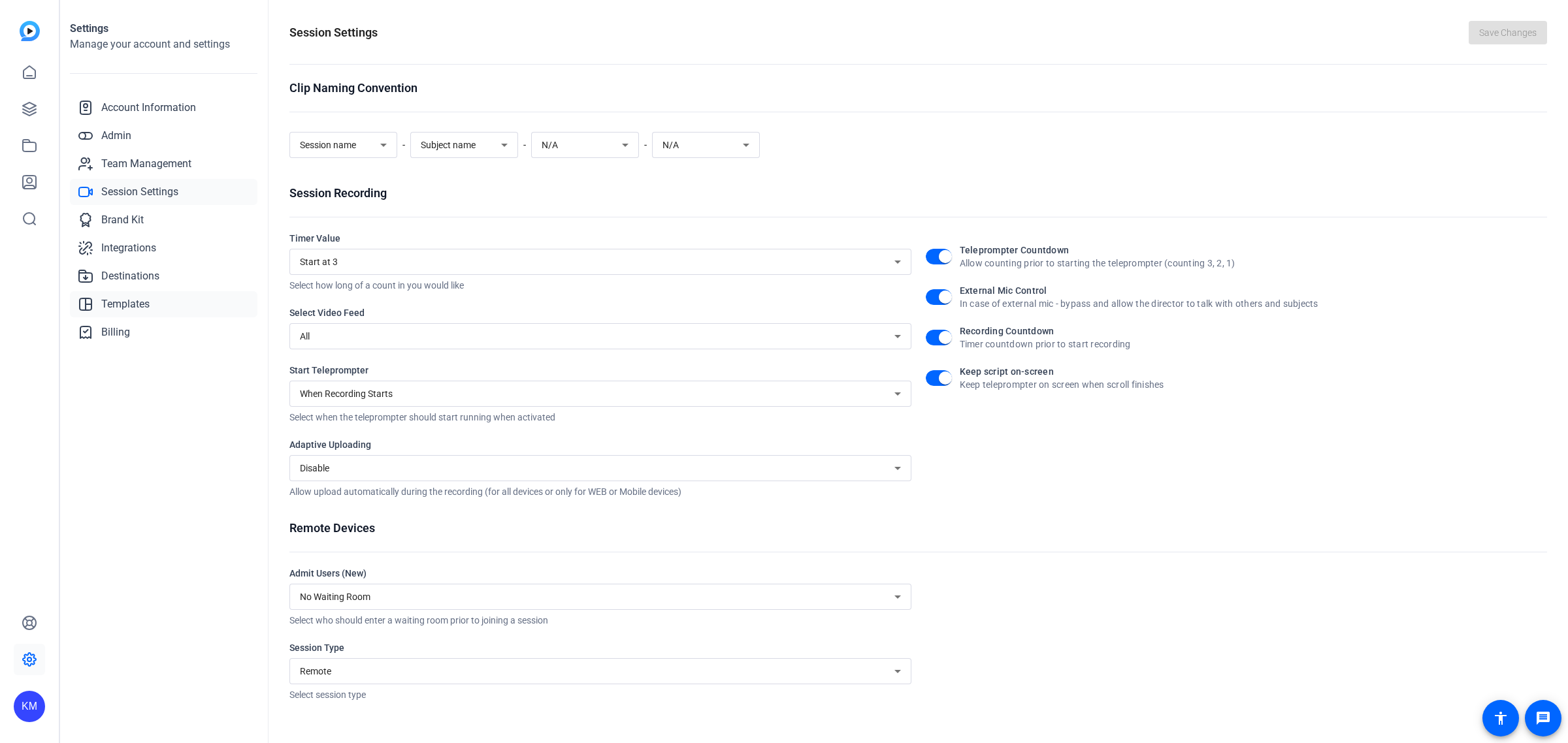
click at [127, 301] on span "Templates" at bounding box center [125, 304] width 48 height 16
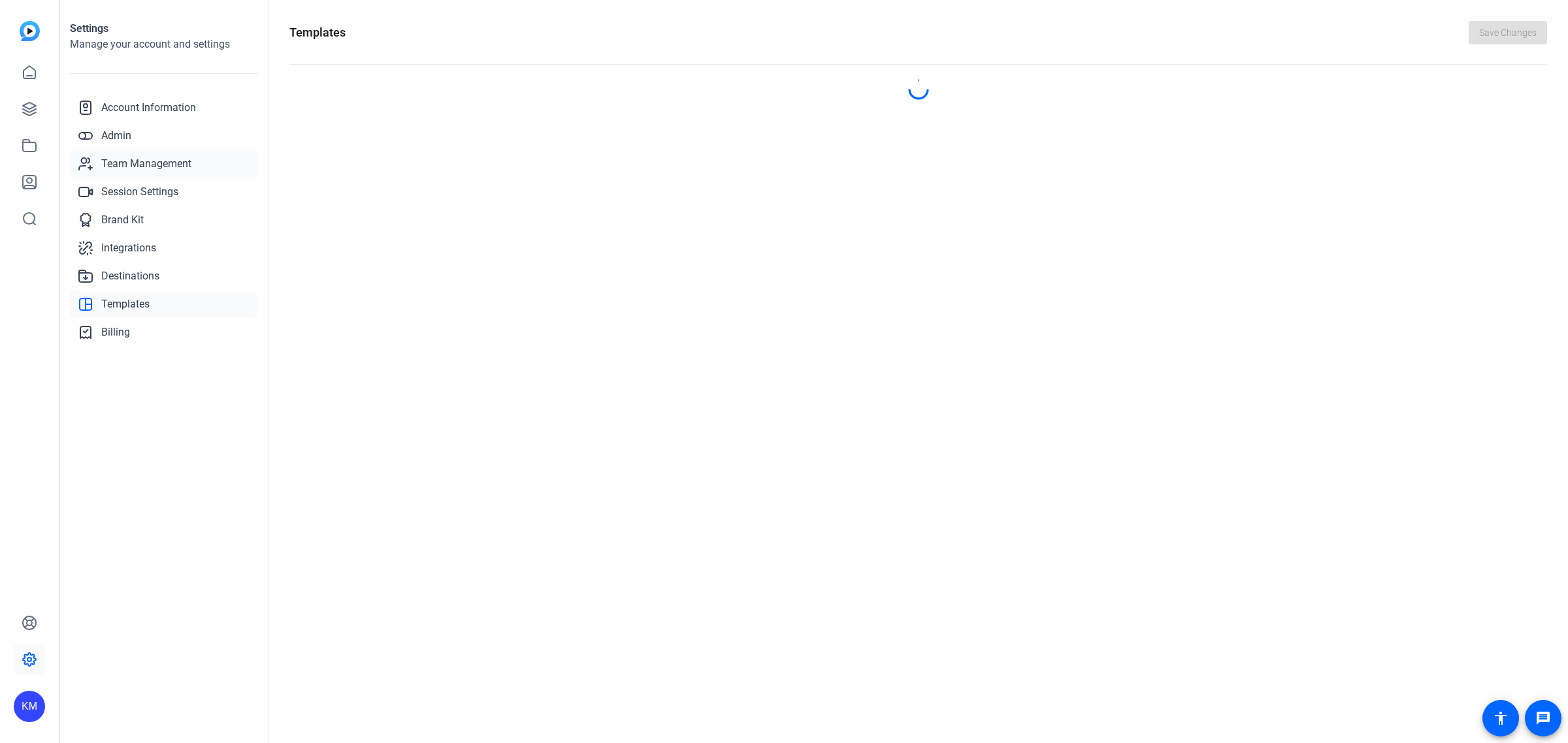
click at [129, 157] on span "Team Management" at bounding box center [146, 163] width 90 height 16
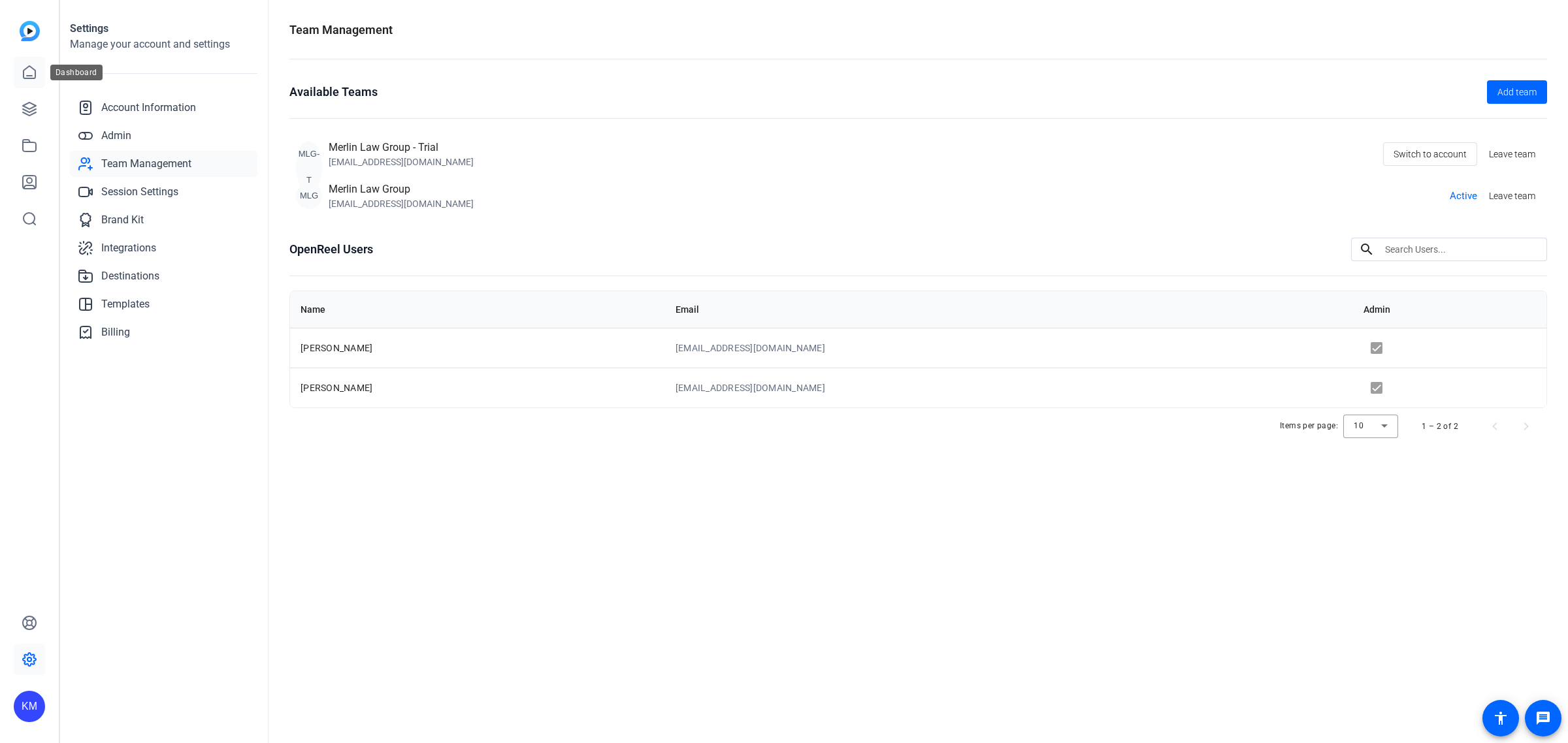
click at [25, 67] on icon at bounding box center [29, 72] width 16 height 16
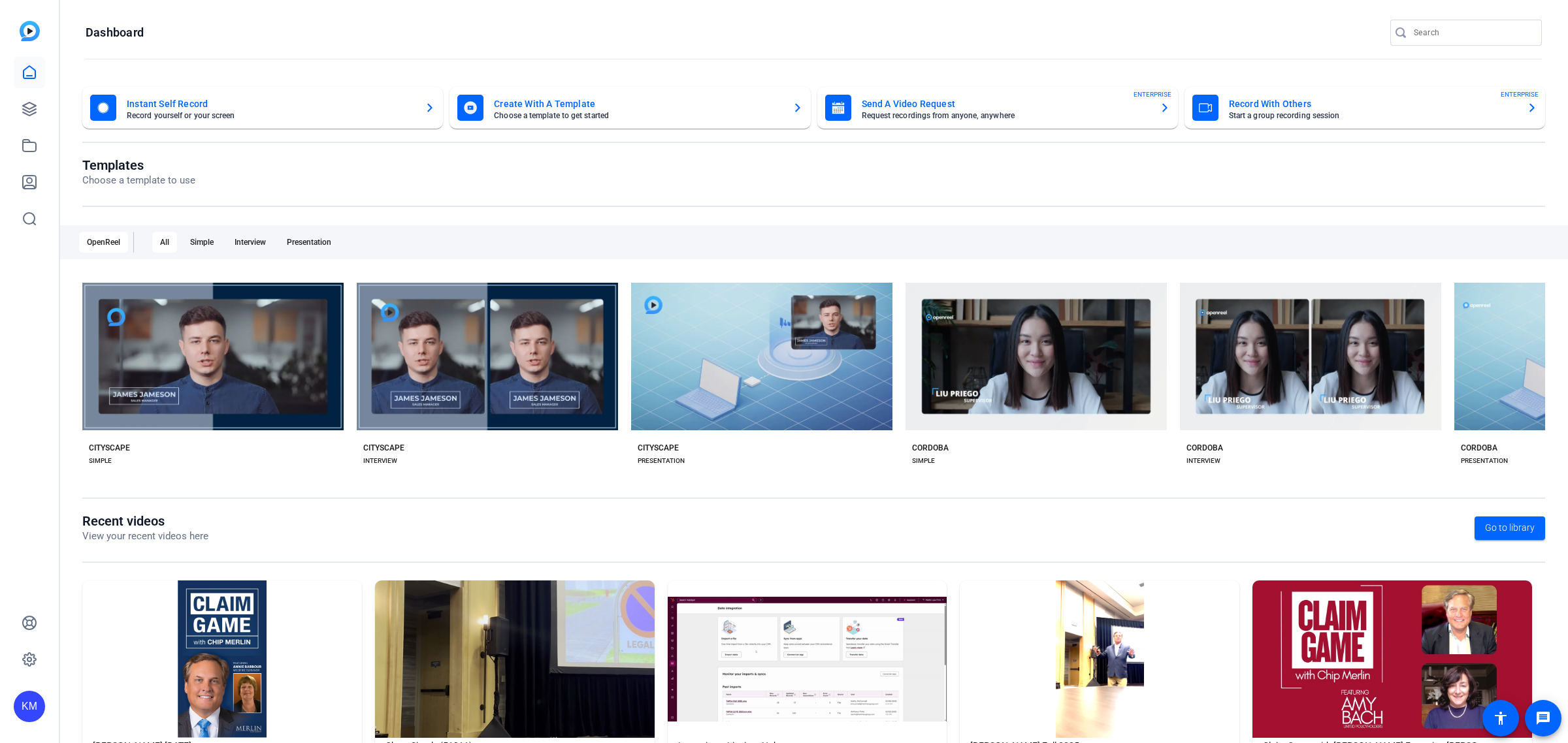
click at [278, 611] on img at bounding box center [222, 659] width 280 height 157
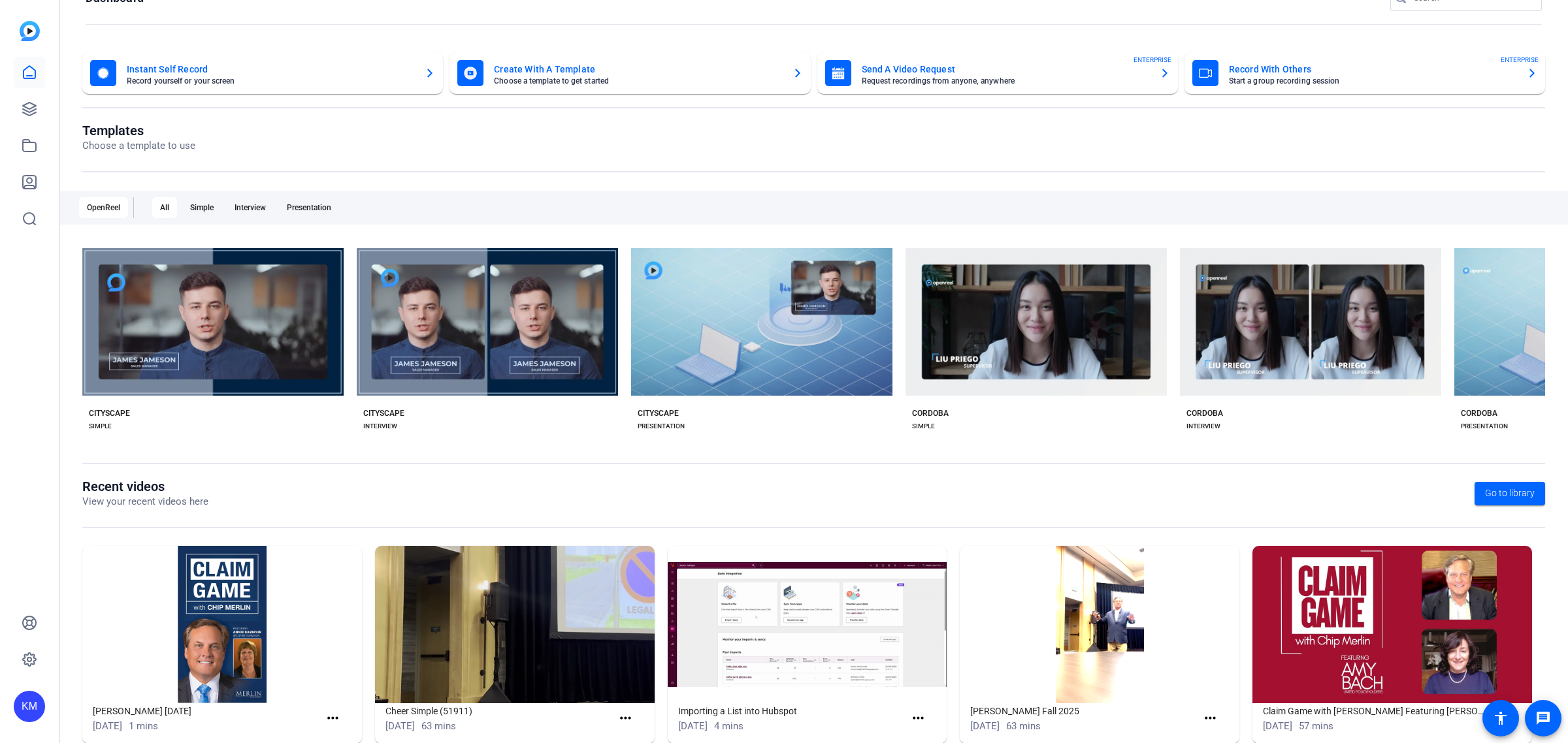
scroll to position [64, 0]
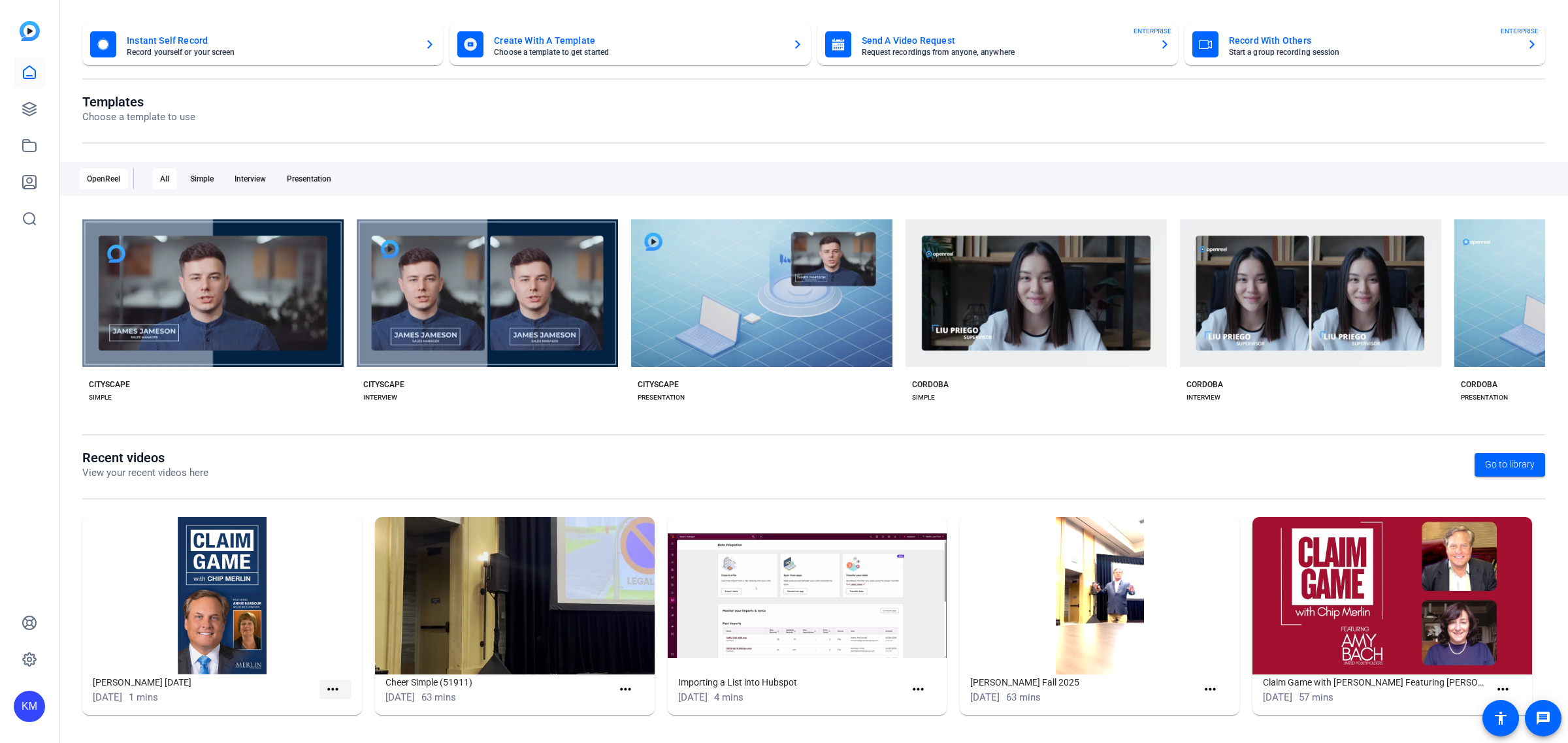
click at [334, 685] on mat-icon "more_horiz" at bounding box center [333, 690] width 16 height 16
click at [340, 702] on span "View" at bounding box center [359, 708] width 53 height 16
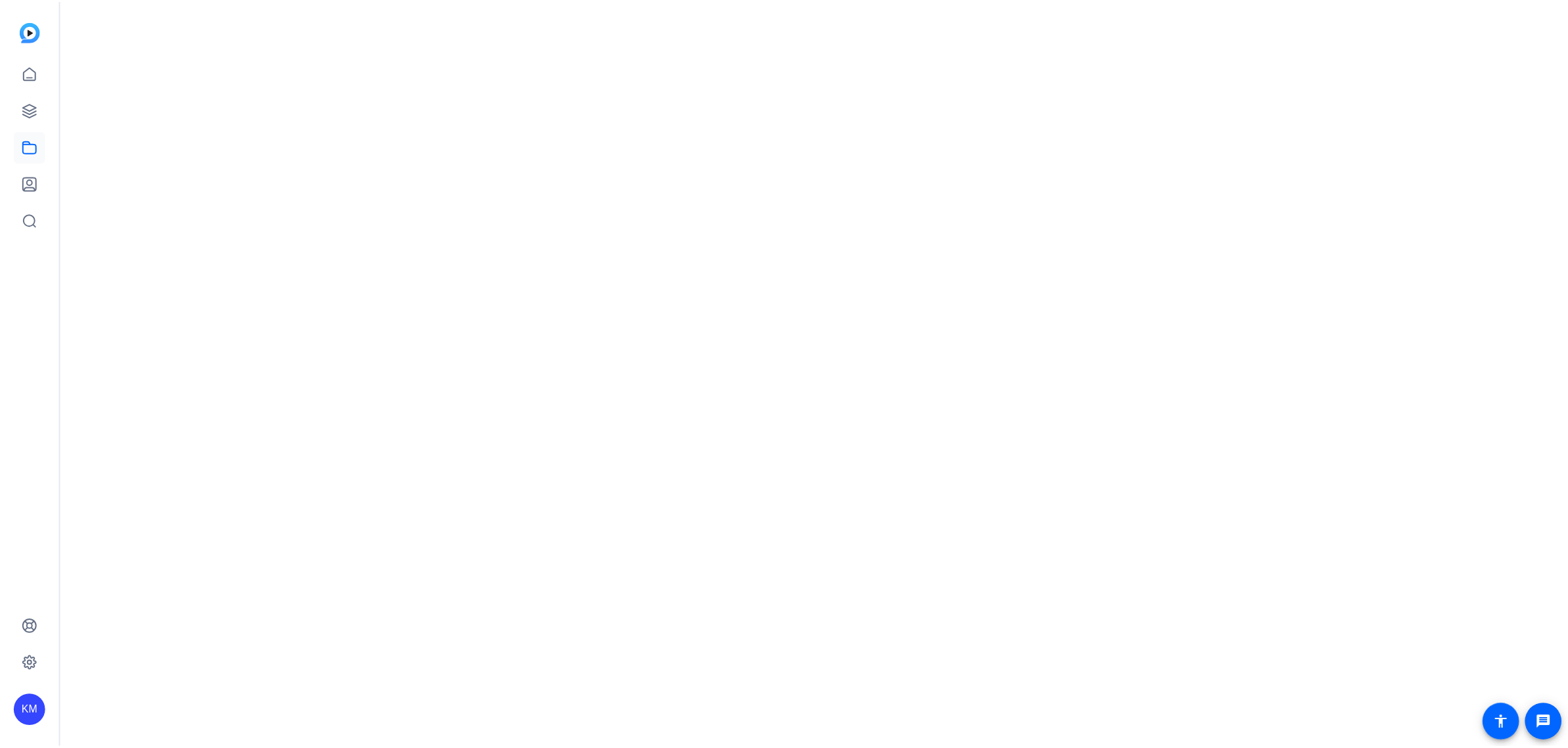
scroll to position [0, 0]
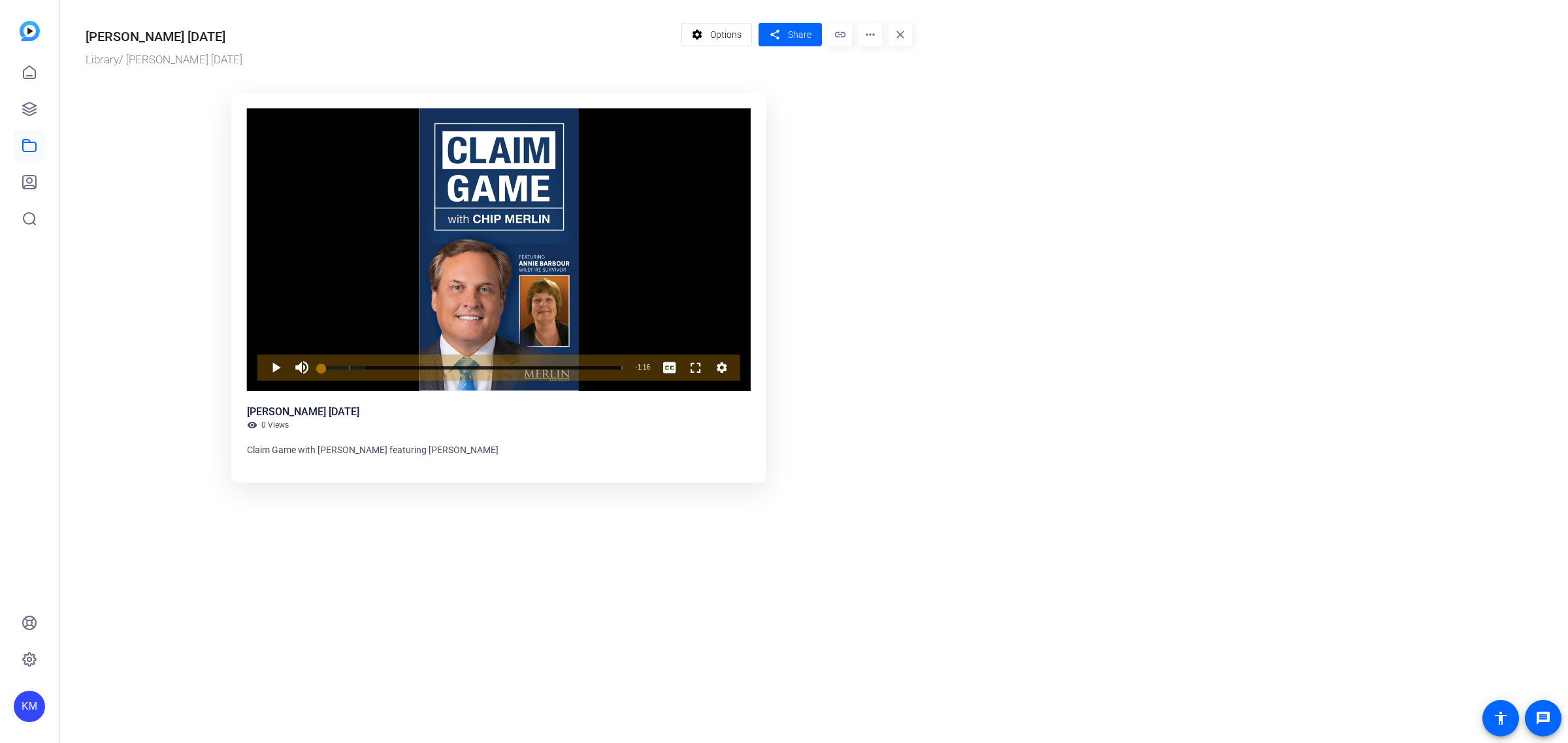
click at [866, 31] on mat-icon "more_horiz" at bounding box center [871, 35] width 24 height 24
click at [866, 31] on div at bounding box center [784, 371] width 1568 height 743
click at [31, 75] on icon at bounding box center [30, 72] width 12 height 13
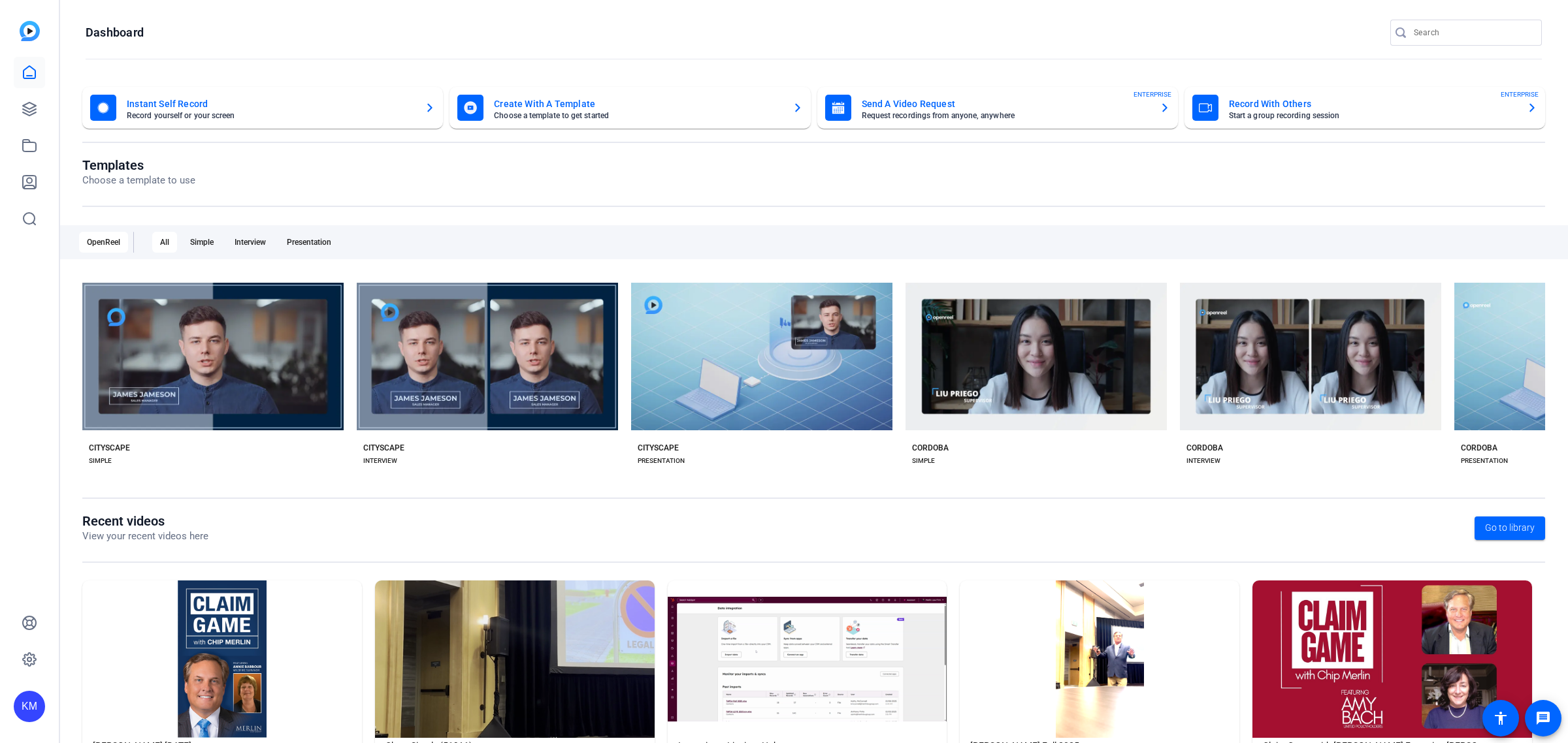
click at [588, 105] on mat-card-title "Create With A Template" at bounding box center [638, 104] width 288 height 16
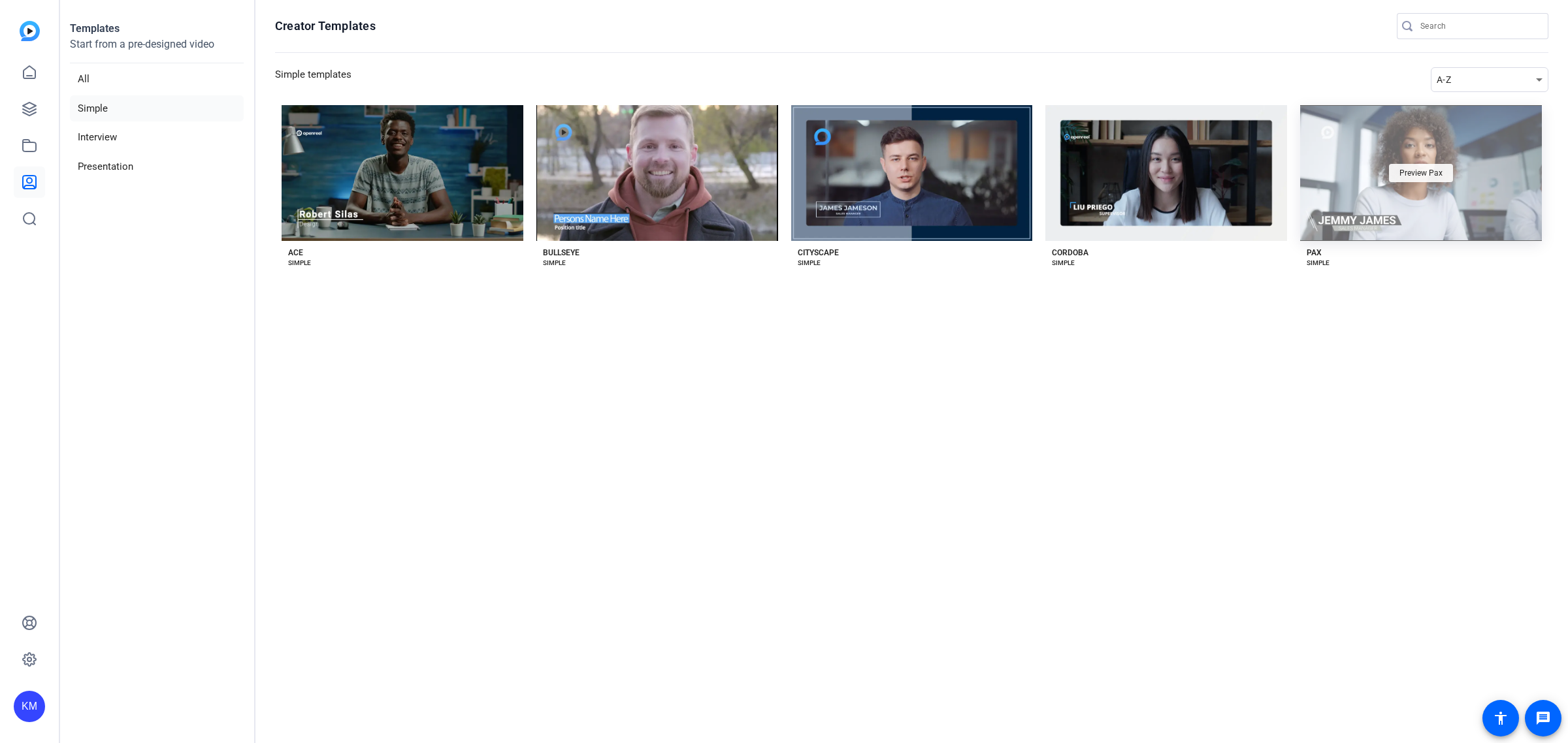
click at [1422, 172] on span "Preview Pax" at bounding box center [1421, 173] width 43 height 8
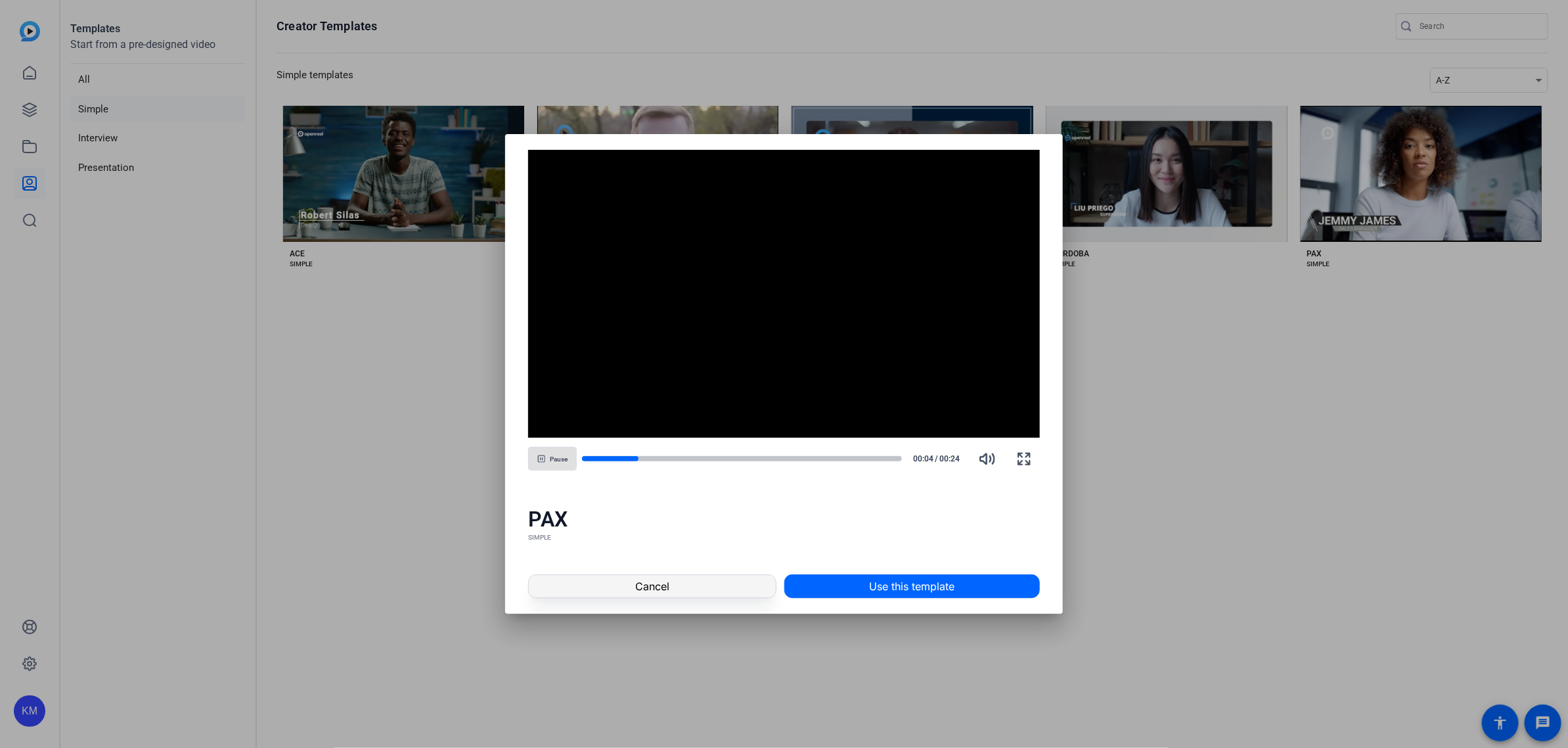
click at [694, 589] on span at bounding box center [652, 586] width 246 height 31
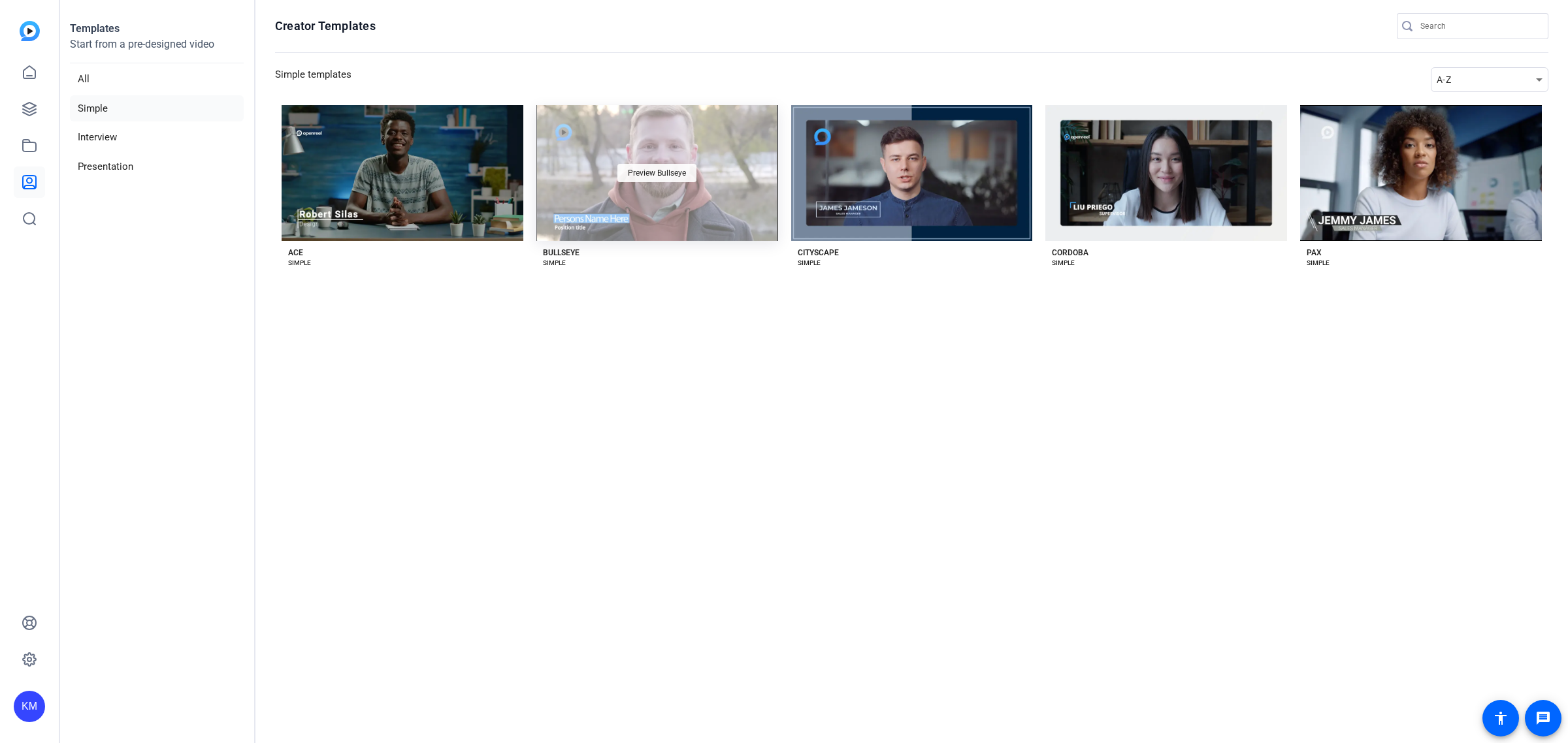
click at [660, 174] on span "Preview Bullseye" at bounding box center [657, 173] width 58 height 8
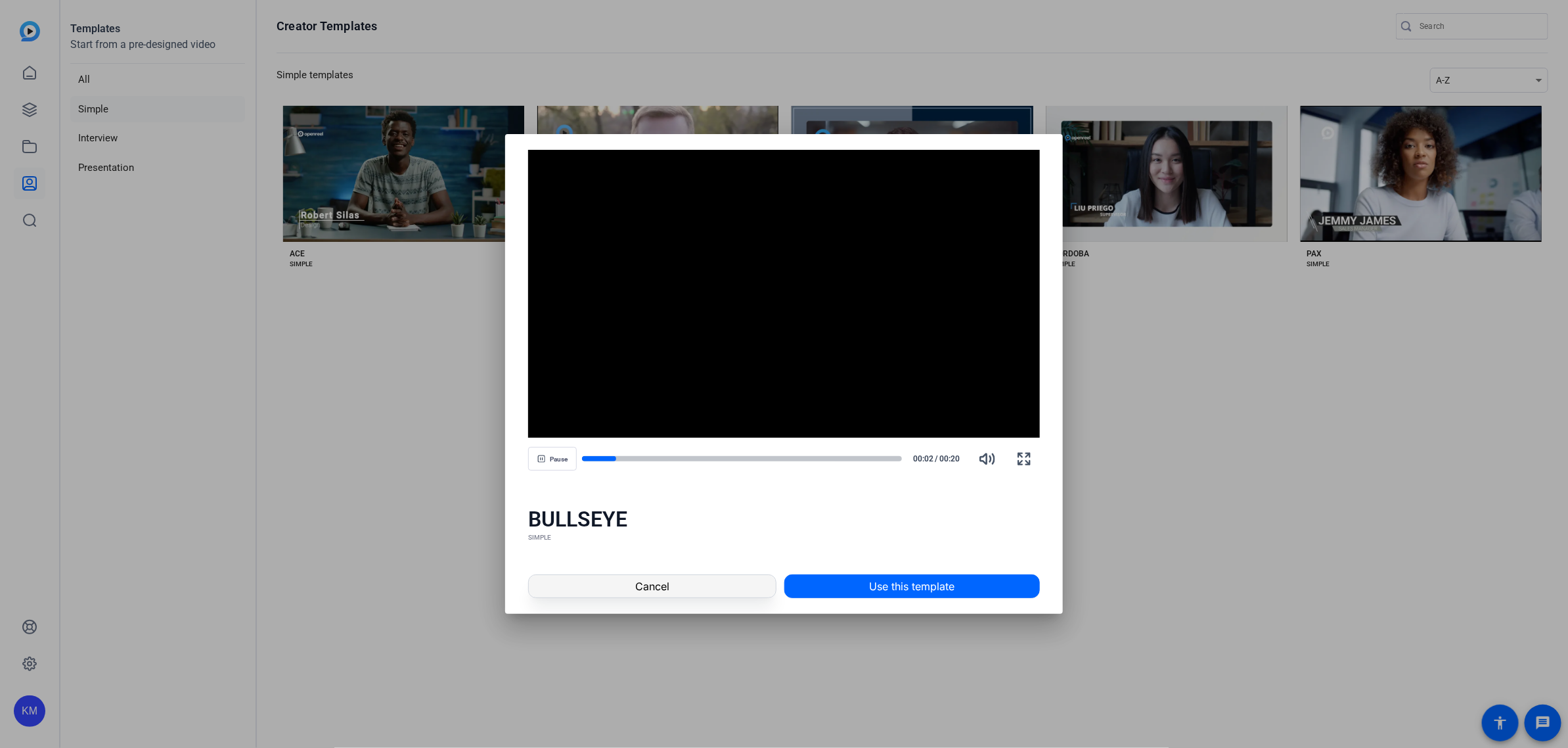
click at [606, 587] on span at bounding box center [652, 586] width 246 height 31
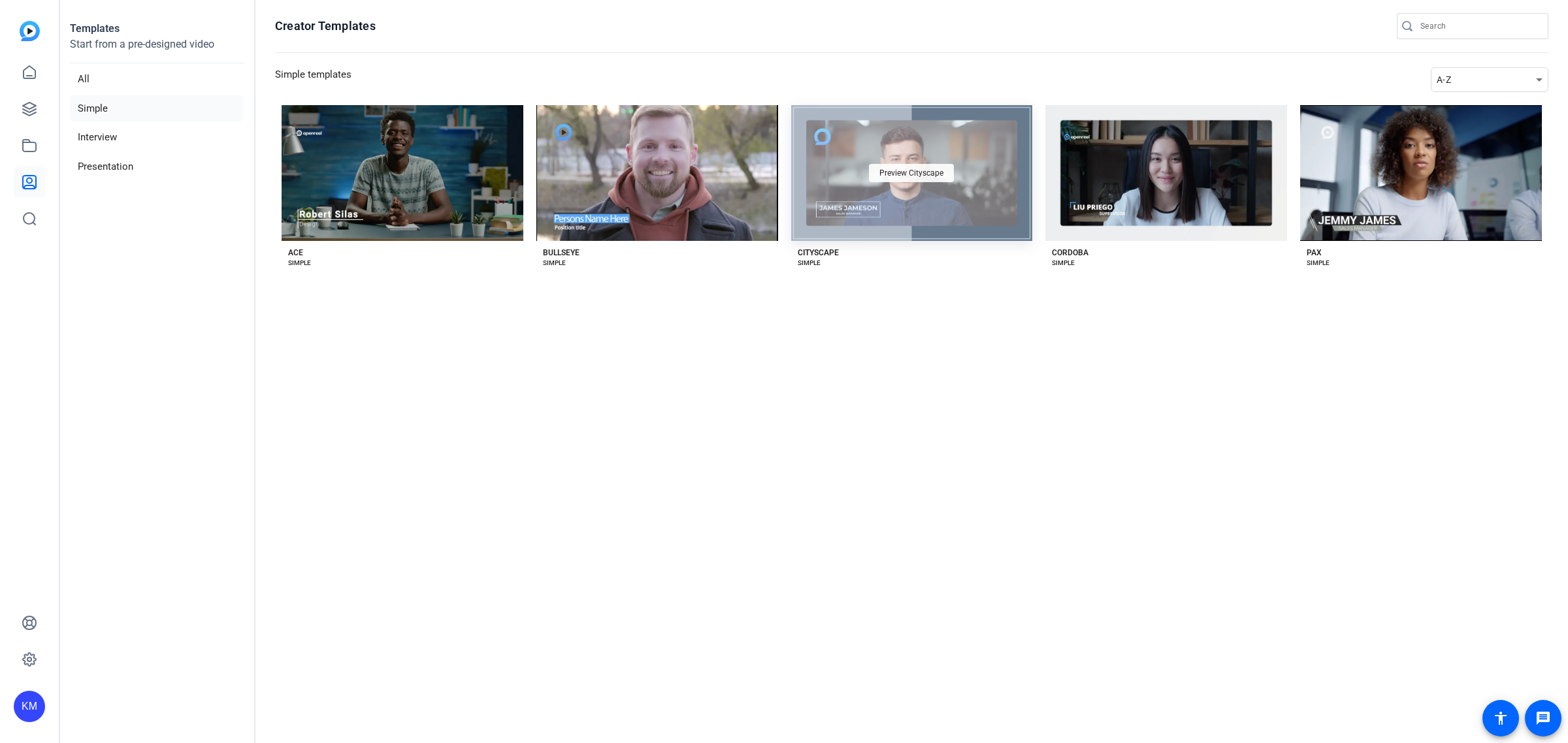
click at [900, 175] on span "Preview Cityscape" at bounding box center [911, 173] width 64 height 8
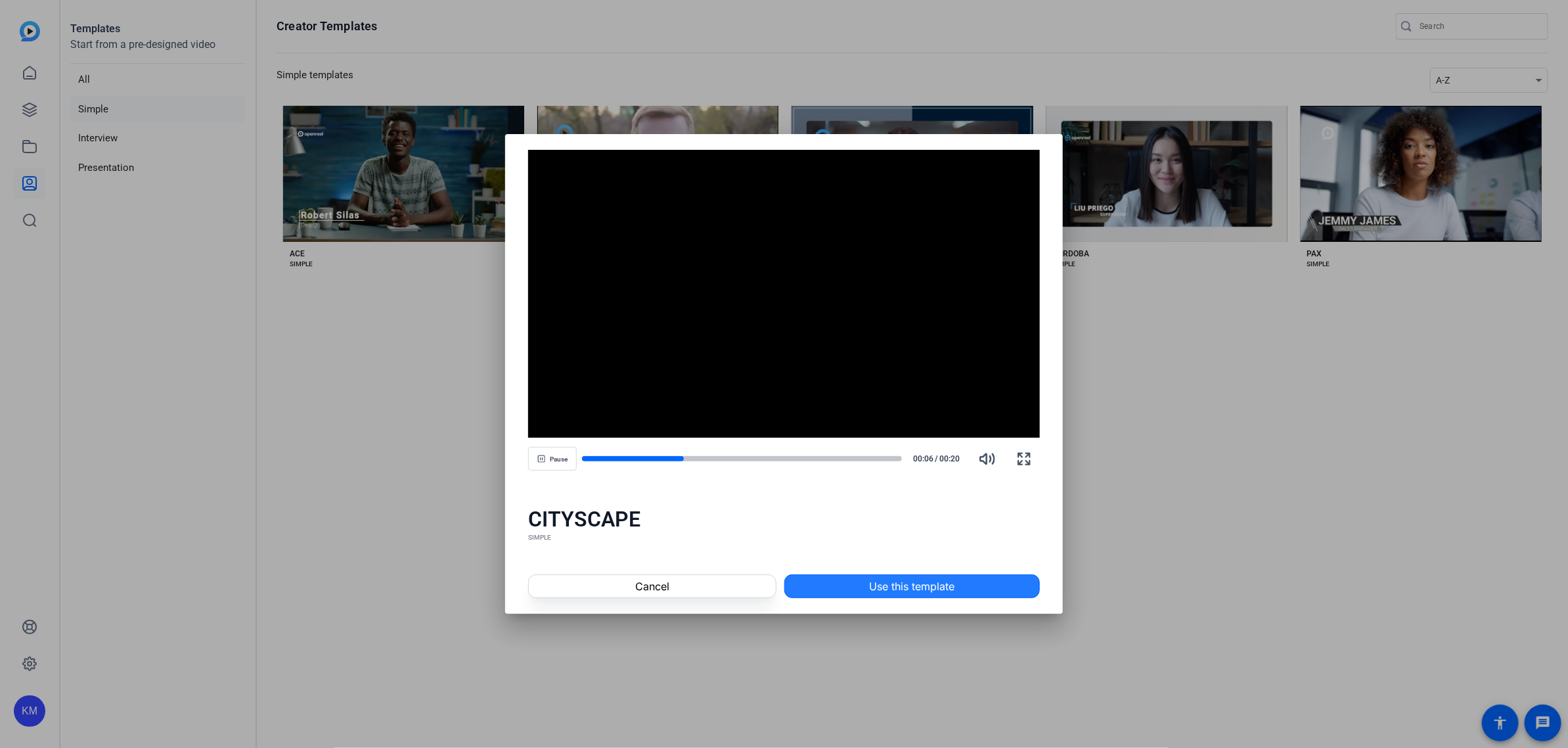
click at [893, 589] on span "Use this template" at bounding box center [912, 586] width 86 height 16
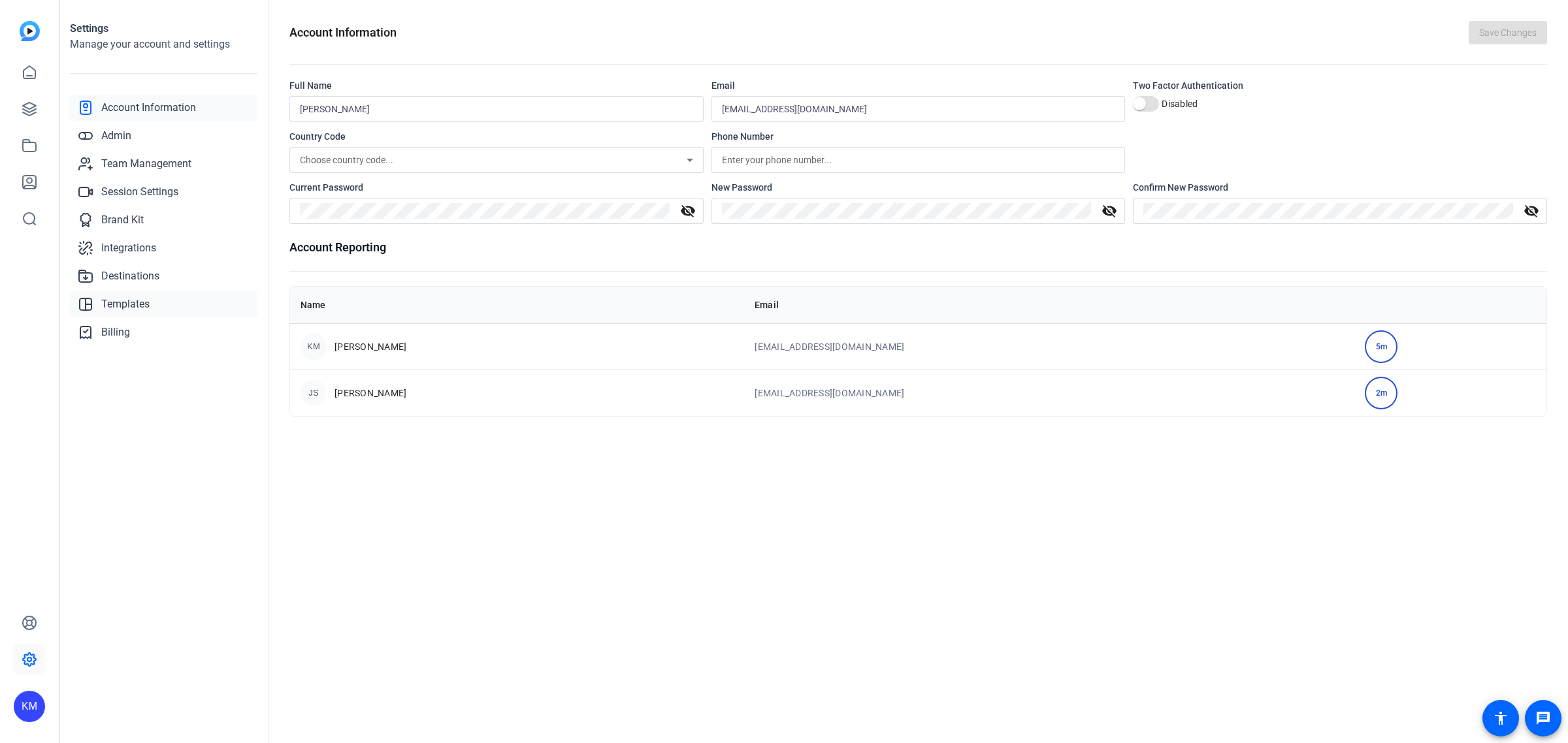
click at [128, 305] on span "Templates" at bounding box center [125, 304] width 48 height 16
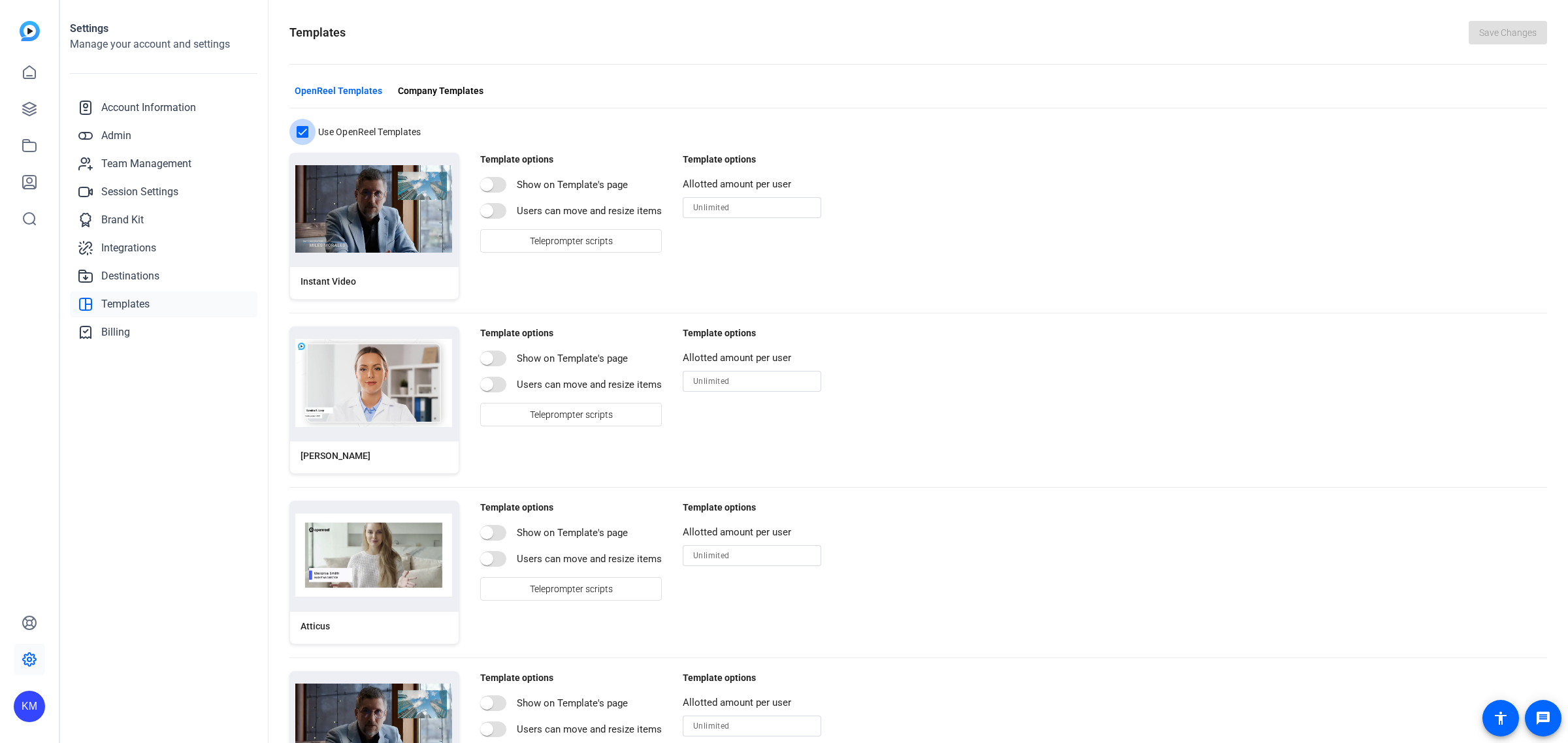
click at [305, 135] on input "Use OpenReel Templates" at bounding box center [302, 132] width 26 height 26
checkbox input "false"
click at [454, 90] on span "Company Templates" at bounding box center [441, 91] width 86 height 14
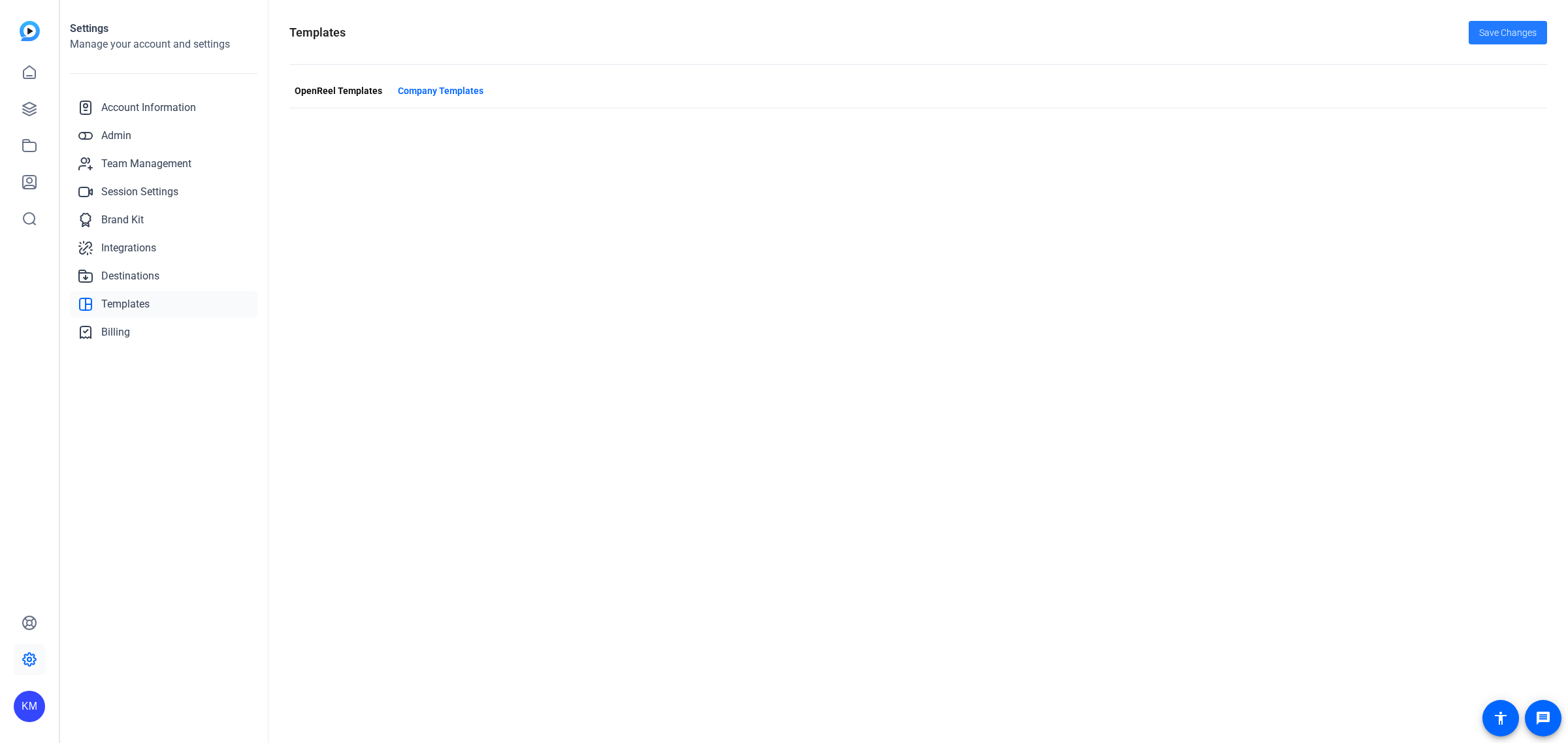
click at [1504, 26] on span "Save Changes" at bounding box center [1508, 33] width 58 height 14
click at [426, 90] on span "Company Templates" at bounding box center [441, 91] width 86 height 14
click at [345, 86] on span "OpenReel Templates" at bounding box center [338, 91] width 87 height 14
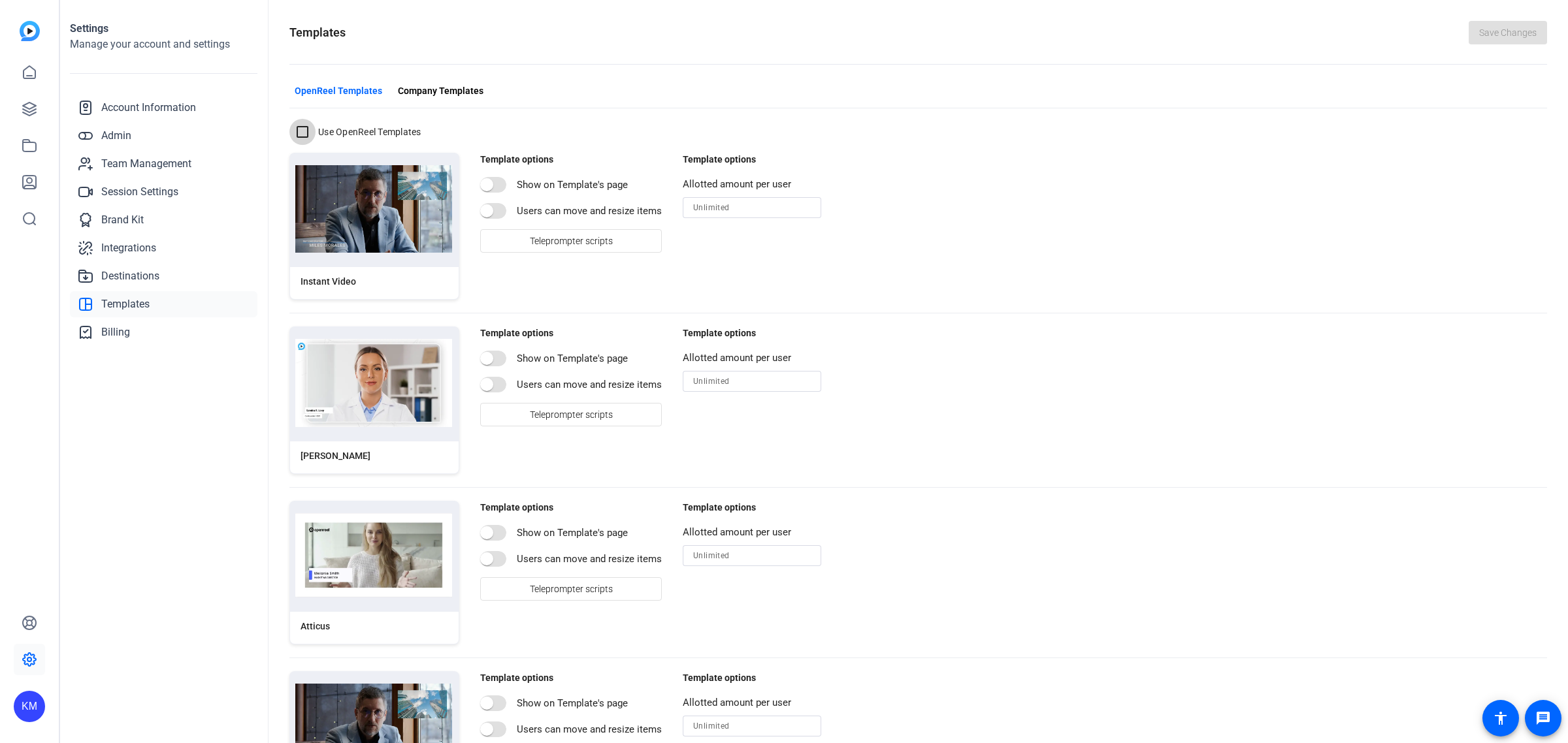
click at [305, 132] on input "Use OpenReel Templates" at bounding box center [302, 132] width 26 height 26
checkbox input "false"
click at [417, 92] on span "Company Templates" at bounding box center [441, 91] width 86 height 14
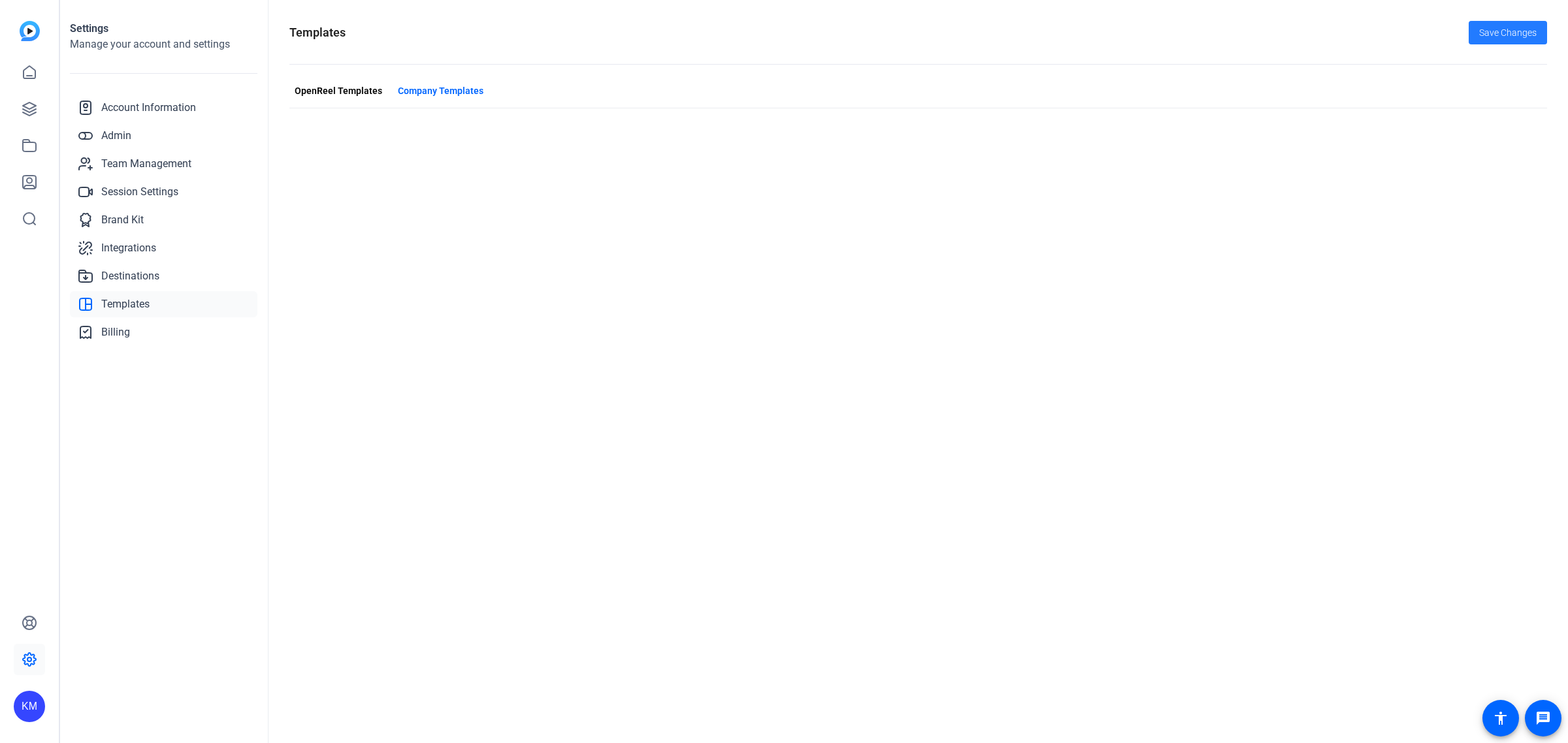
click at [1509, 27] on span "Save Changes" at bounding box center [1508, 33] width 58 height 14
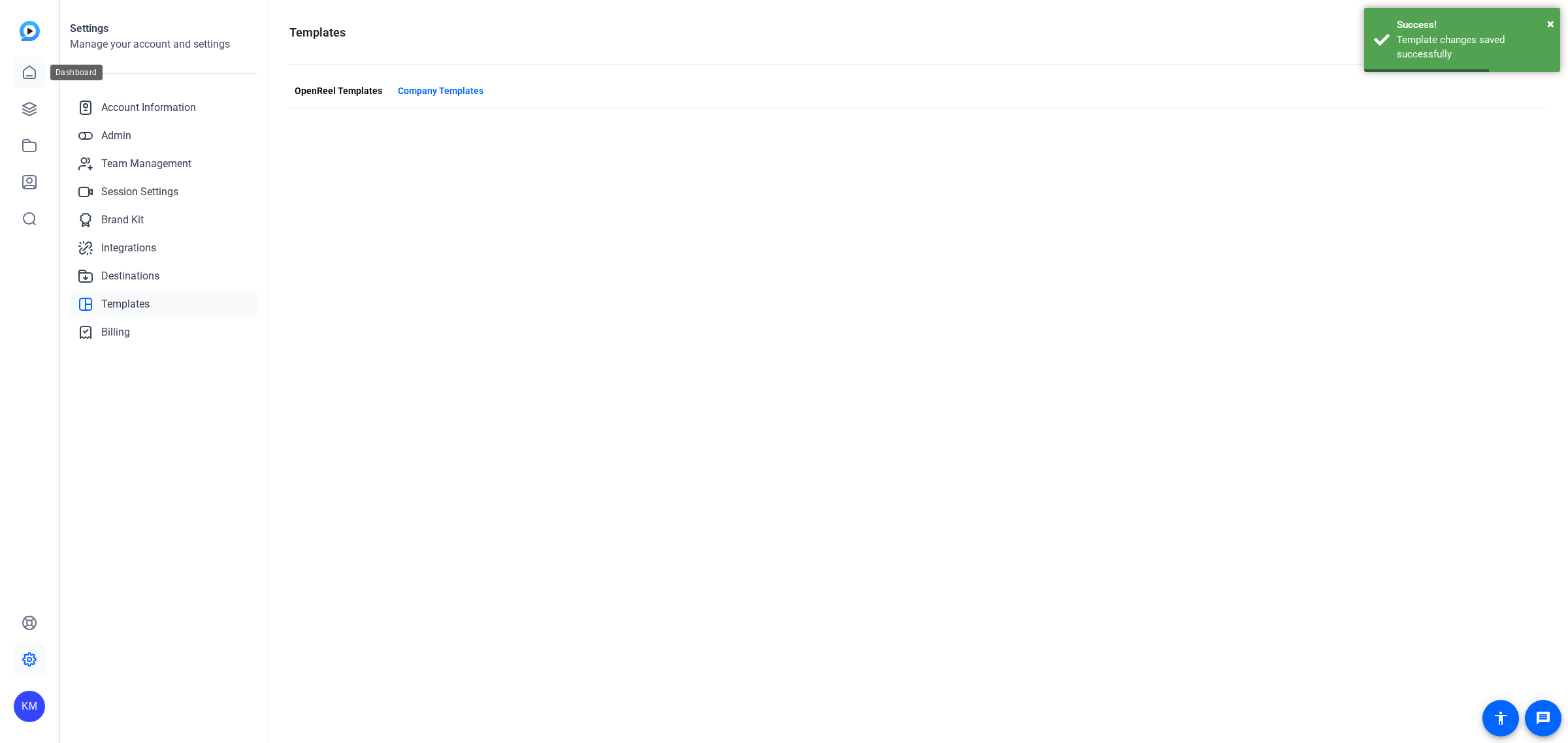
click at [30, 67] on icon at bounding box center [29, 72] width 16 height 16
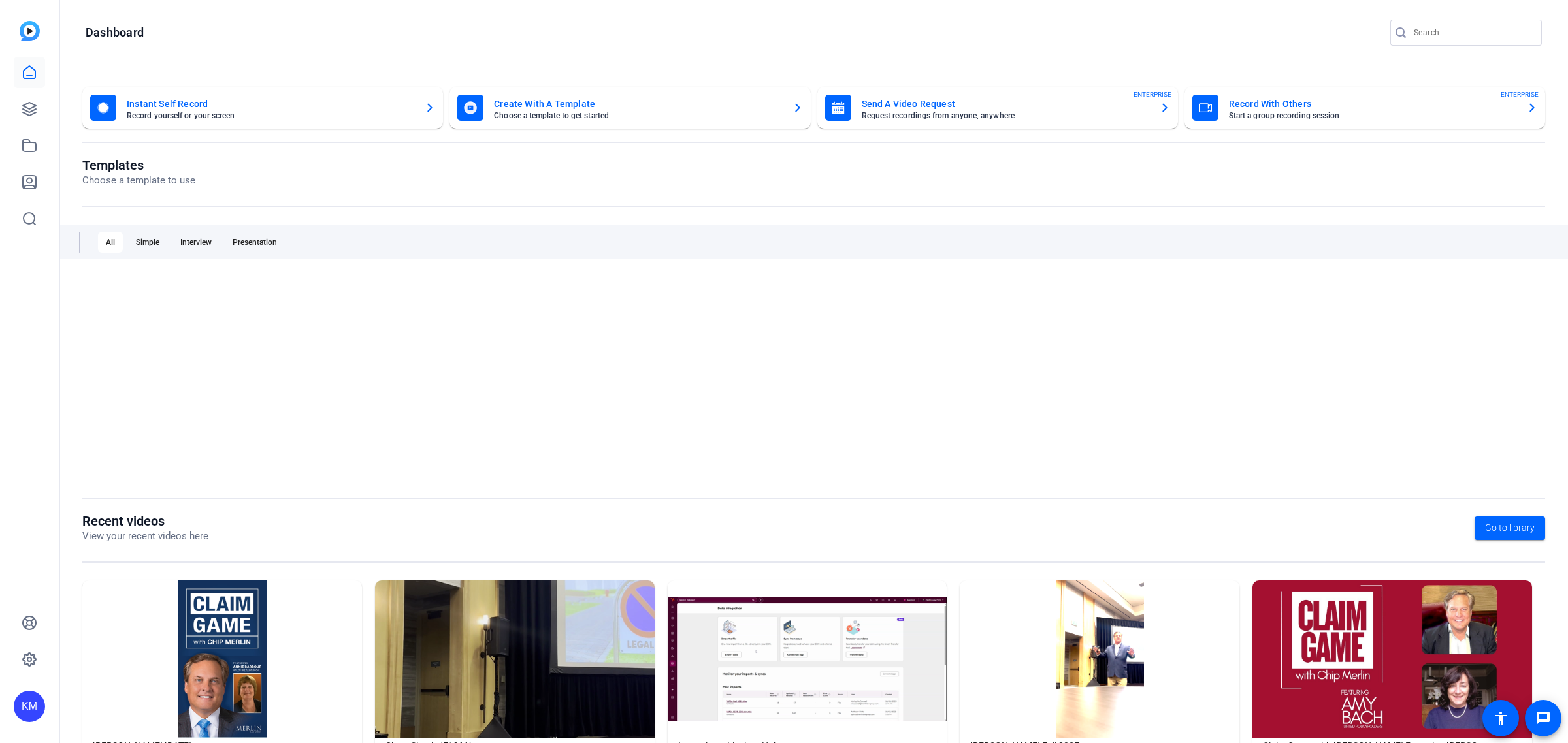
click at [695, 106] on mat-card-title "Create With A Template" at bounding box center [638, 104] width 288 height 16
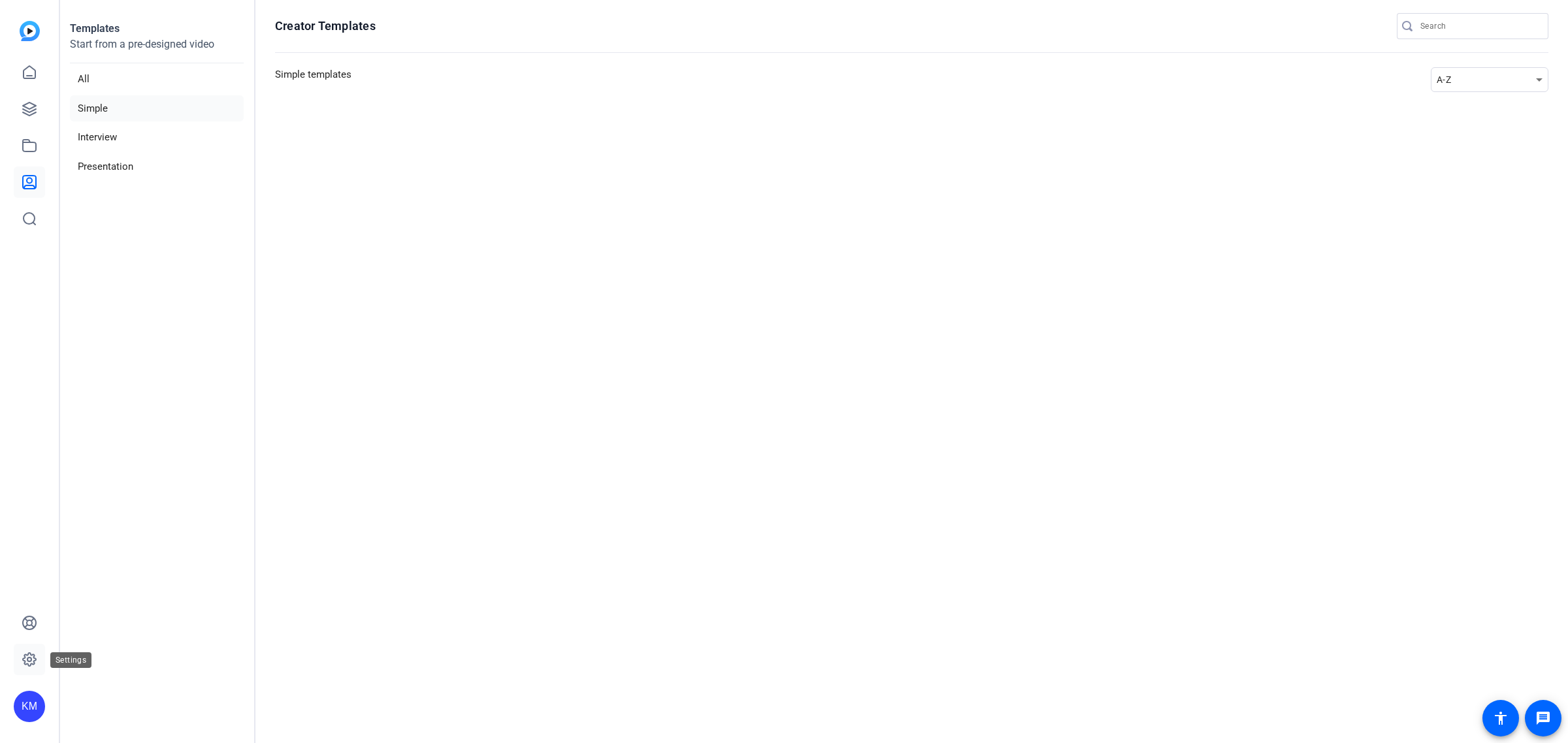
click at [31, 662] on icon at bounding box center [29, 659] width 16 height 16
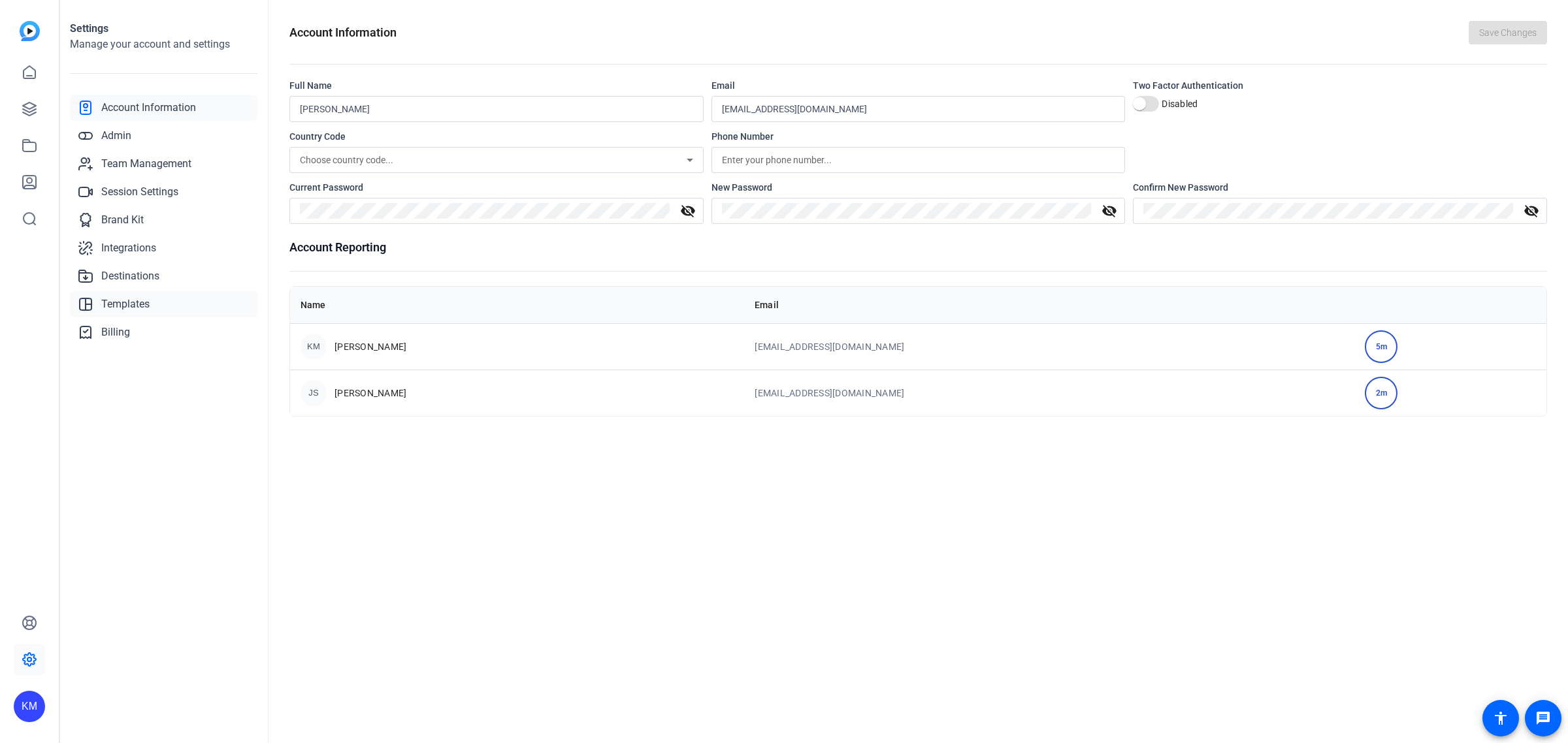
click at [144, 302] on span "Templates" at bounding box center [125, 304] width 48 height 16
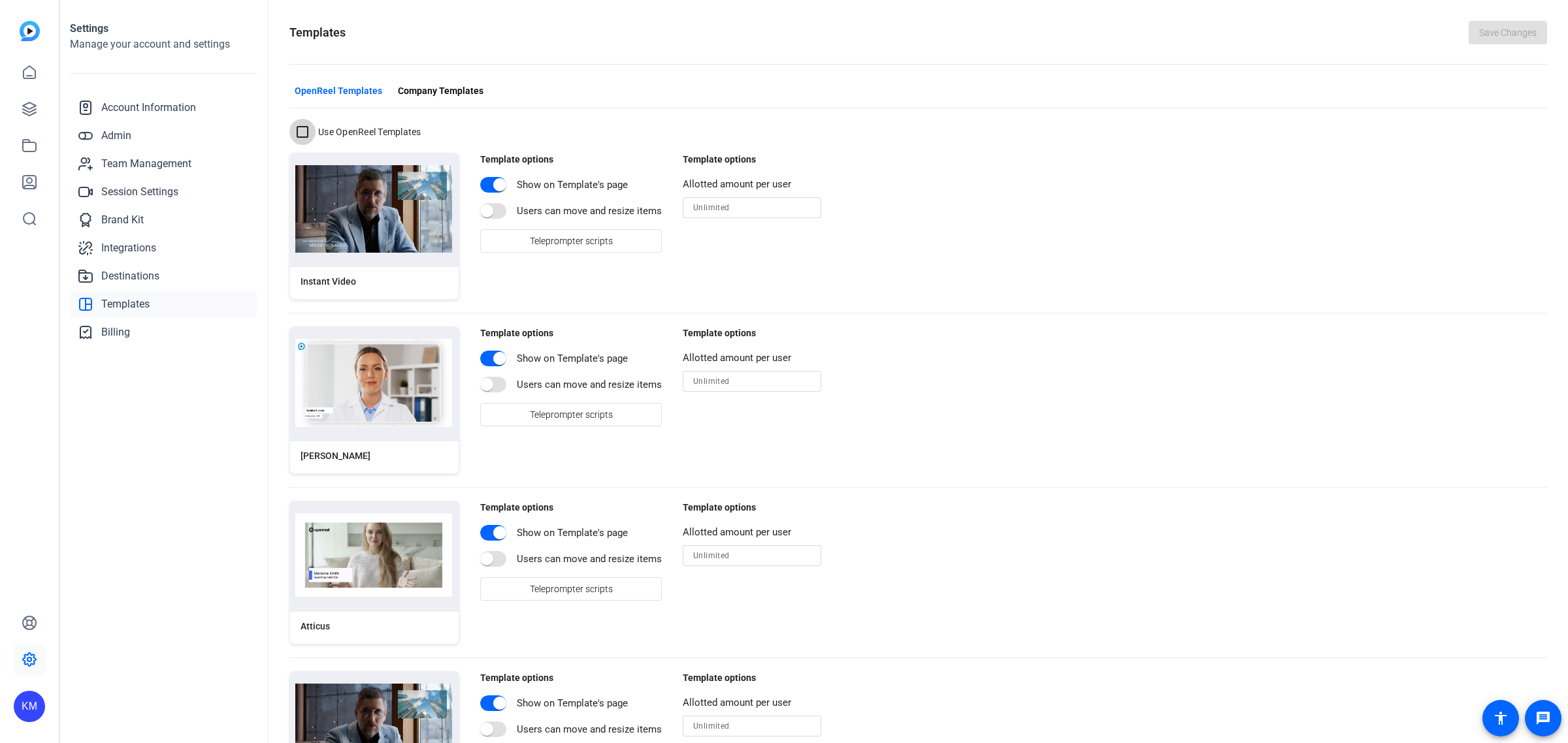
click at [302, 128] on input "Use OpenReel Templates" at bounding box center [302, 132] width 26 height 26
checkbox input "true"
click at [1507, 30] on span "Save Changes" at bounding box center [1508, 33] width 58 height 14
click at [1543, 719] on mat-icon "message" at bounding box center [1543, 718] width 16 height 16
click at [31, 703] on div "KM" at bounding box center [30, 707] width 31 height 31
